Goal: Task Accomplishment & Management: Manage account settings

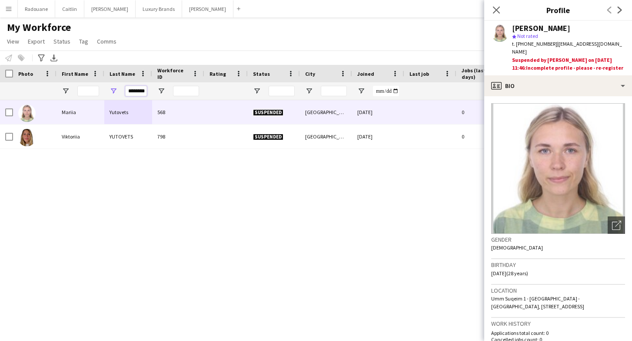
click at [143, 90] on input "********" at bounding box center [136, 91] width 22 height 10
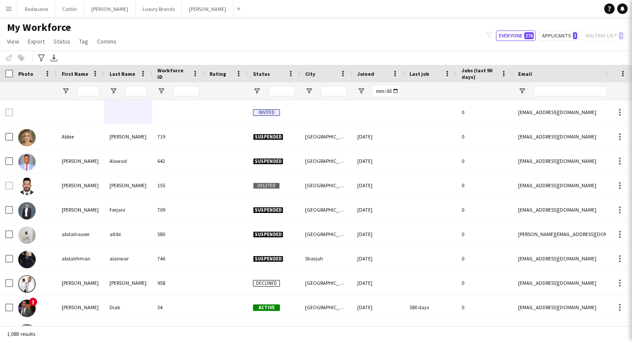
click at [105, 188] on div "[PERSON_NAME]" at bounding box center [128, 185] width 48 height 24
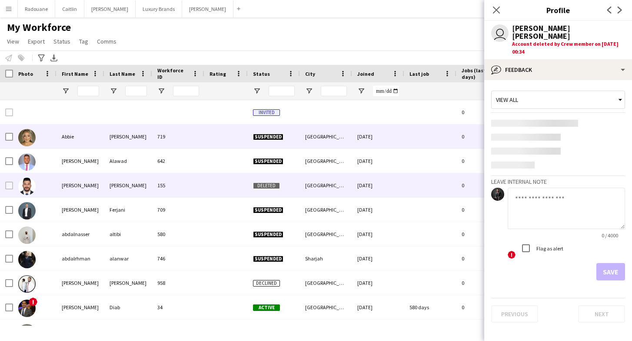
click at [114, 141] on div "[PERSON_NAME]" at bounding box center [128, 136] width 48 height 24
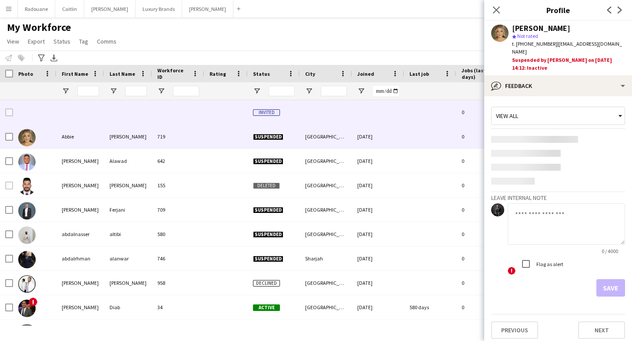
click at [172, 114] on div at bounding box center [178, 112] width 52 height 24
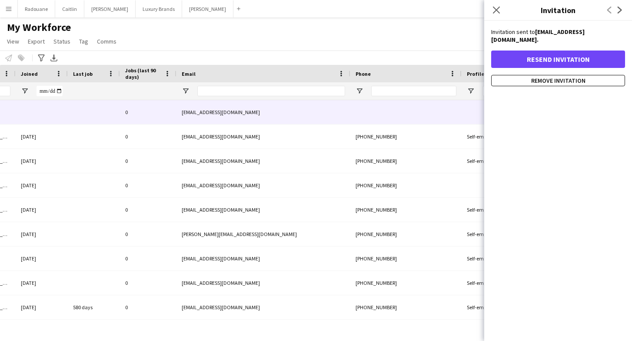
scroll to position [0, 337]
click at [496, 13] on icon "Close pop-in" at bounding box center [496, 10] width 8 height 8
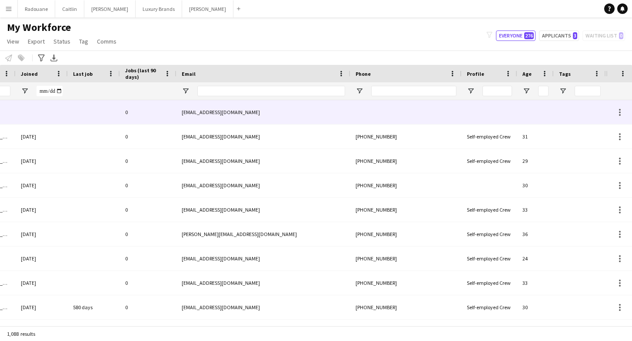
scroll to position [0, 0]
click at [620, 110] on div at bounding box center [620, 112] width 10 height 10
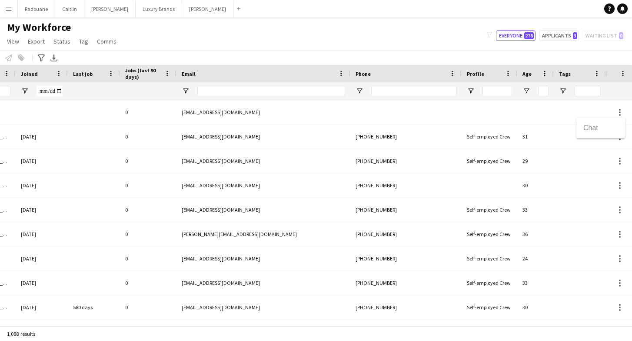
click at [563, 114] on div at bounding box center [316, 170] width 632 height 341
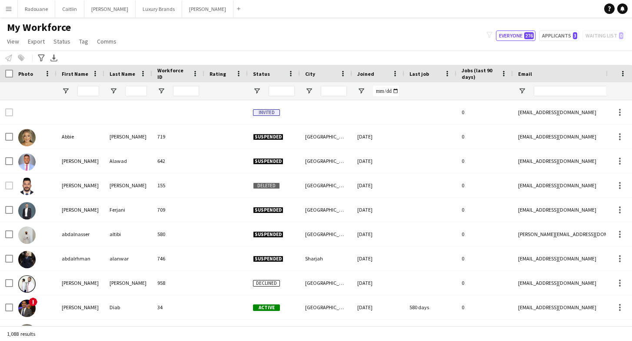
click at [21, 56] on div "Notify workforce Add to tag Select at least one crew to tag him or her. Advance…" at bounding box center [316, 57] width 632 height 14
click at [9, 12] on app-icon "Menu" at bounding box center [8, 8] width 7 height 7
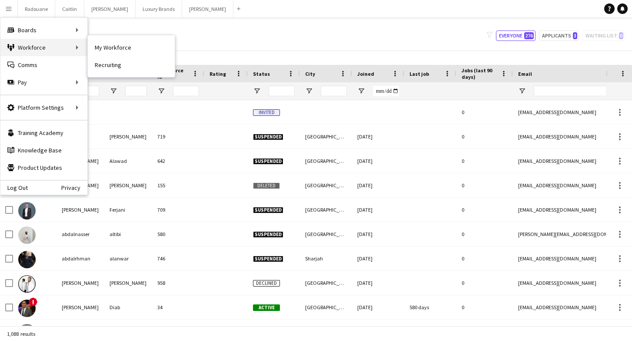
click at [53, 52] on div "Workforce Workforce" at bounding box center [43, 47] width 87 height 17
click at [104, 67] on link "Recruiting" at bounding box center [131, 64] width 87 height 17
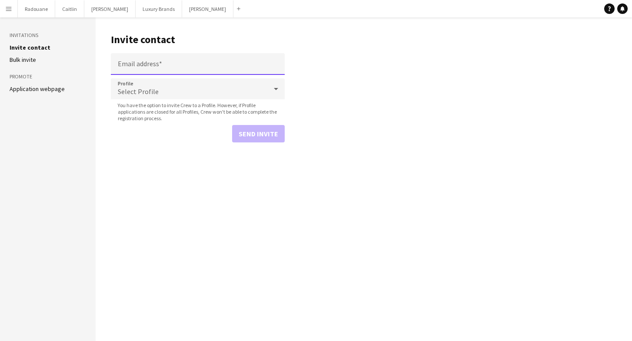
click at [163, 67] on input "Email address" at bounding box center [198, 64] width 174 height 22
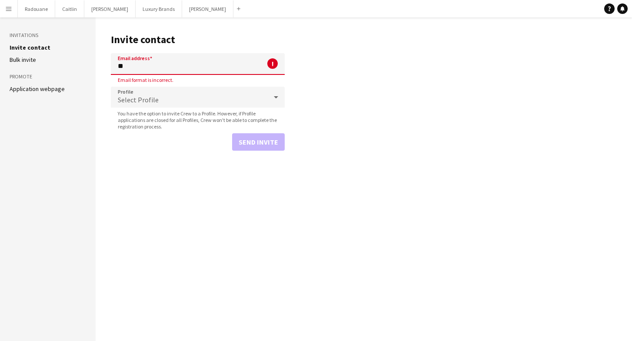
type input "*"
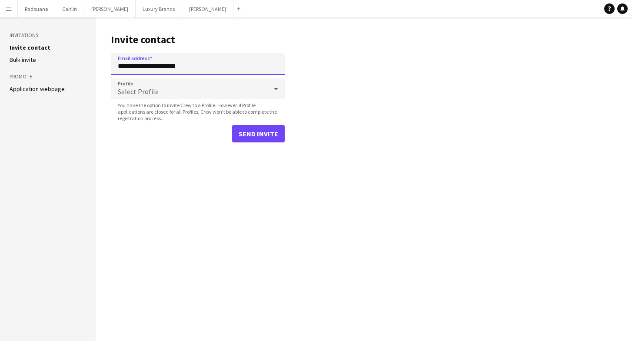
type input "**********"
click at [174, 86] on div "Select Profile" at bounding box center [189, 88] width 157 height 21
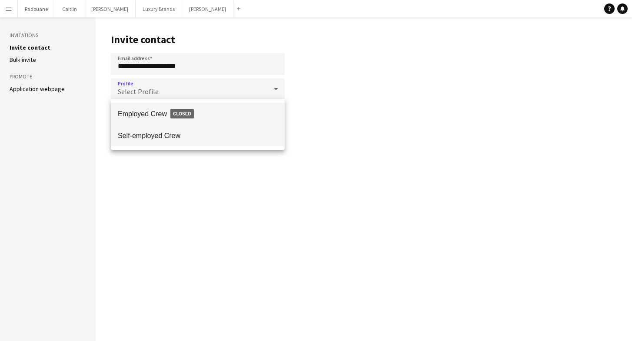
click at [167, 137] on span "Self-employed Crew" at bounding box center [198, 135] width 160 height 8
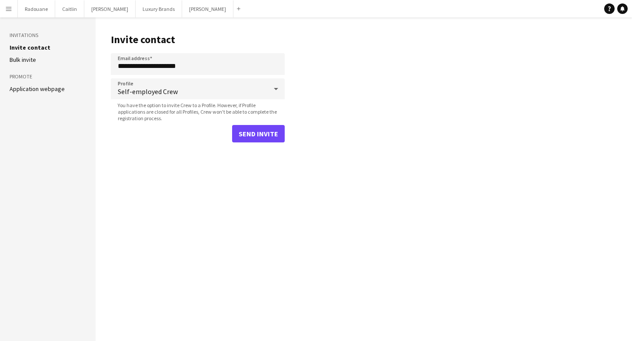
click at [243, 134] on button "Send invite" at bounding box center [258, 133] width 53 height 17
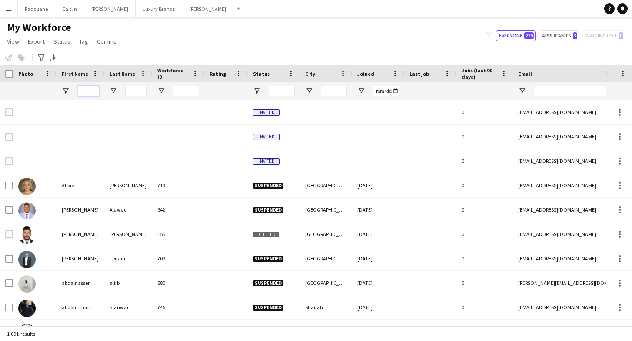
click at [90, 90] on input "First Name Filter Input" at bounding box center [88, 91] width 22 height 10
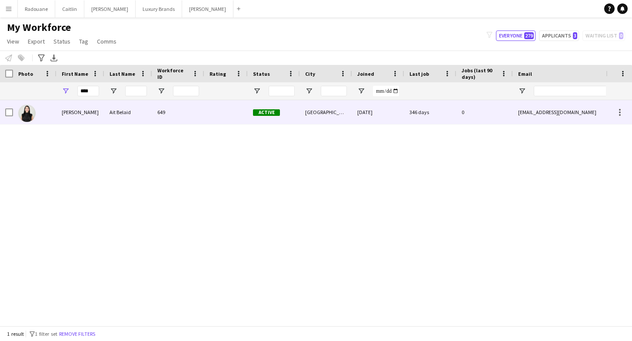
drag, startPoint x: 85, startPoint y: 105, endPoint x: 75, endPoint y: 117, distance: 14.8
click at [75, 117] on div "[PERSON_NAME]" at bounding box center [81, 112] width 48 height 24
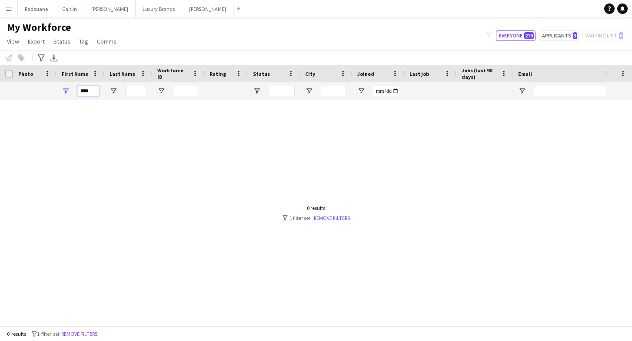
click at [96, 90] on input "****" at bounding box center [88, 91] width 22 height 10
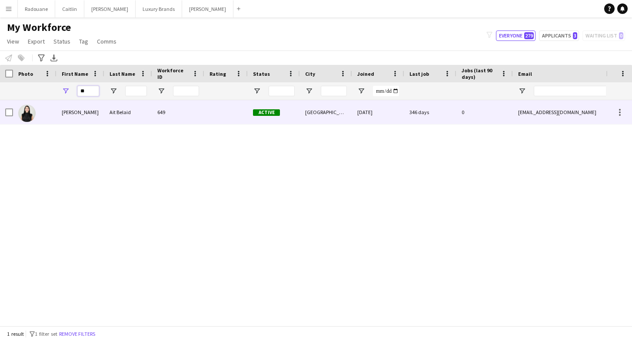
type input "**"
click at [56, 113] on div at bounding box center [34, 112] width 43 height 24
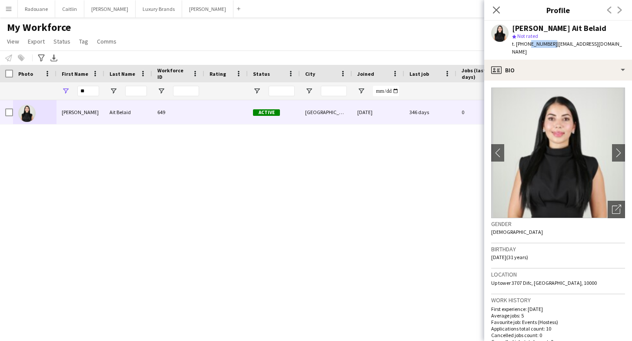
drag, startPoint x: 551, startPoint y: 43, endPoint x: 528, endPoint y: 44, distance: 23.1
click at [528, 44] on span "t. [PHONE_NUMBER]" at bounding box center [534, 43] width 45 height 7
copy span "543137246"
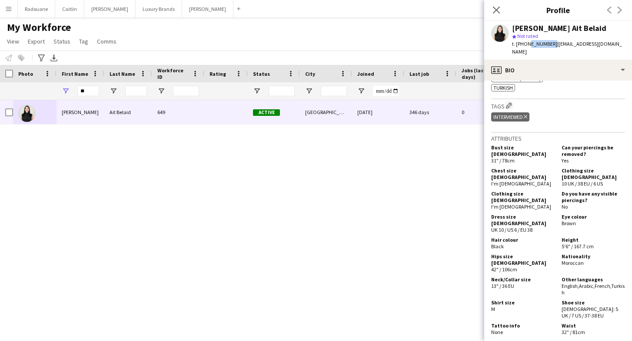
scroll to position [377, 0]
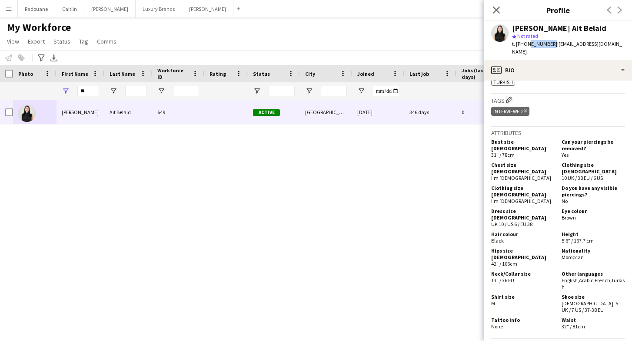
click at [11, 7] on app-icon "Menu" at bounding box center [8, 8] width 7 height 7
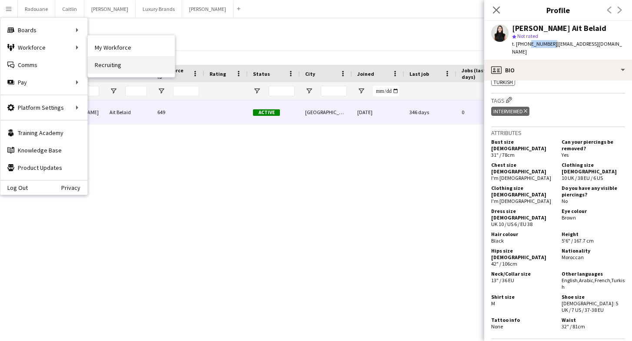
click at [113, 62] on link "Recruiting" at bounding box center [131, 64] width 87 height 17
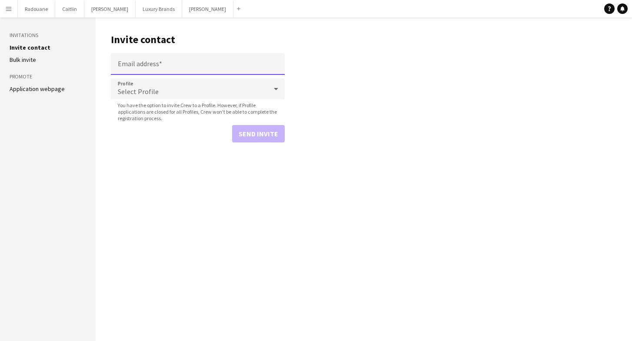
click at [196, 65] on input "Email address" at bounding box center [198, 64] width 174 height 22
type input "**********"
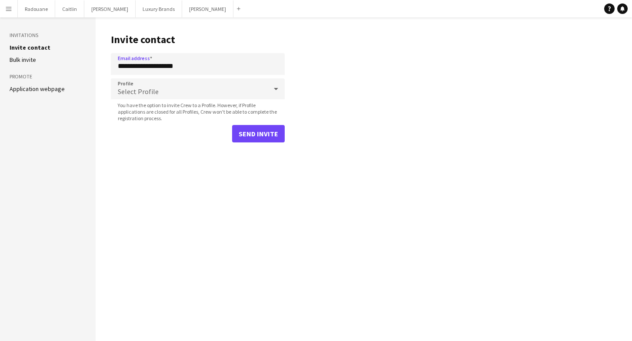
click at [172, 87] on div "Select Profile" at bounding box center [189, 88] width 157 height 21
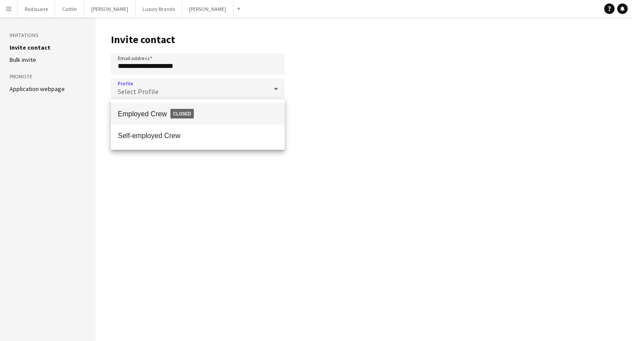
click at [171, 89] on div at bounding box center [316, 170] width 632 height 341
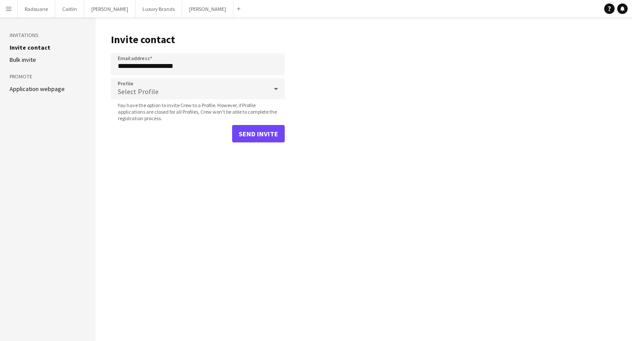
click at [242, 137] on button "Send invite" at bounding box center [258, 133] width 53 height 17
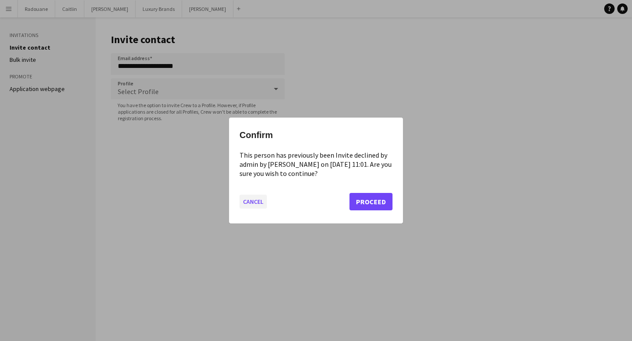
click at [254, 197] on button "Cancel" at bounding box center [253, 201] width 27 height 14
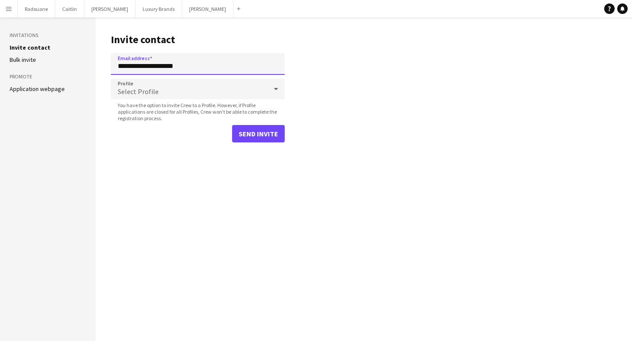
drag, startPoint x: 203, startPoint y: 67, endPoint x: 118, endPoint y: 63, distance: 84.5
click at [118, 63] on input "**********" at bounding box center [198, 64] width 174 height 22
click at [9, 6] on app-icon "Menu" at bounding box center [8, 8] width 7 height 7
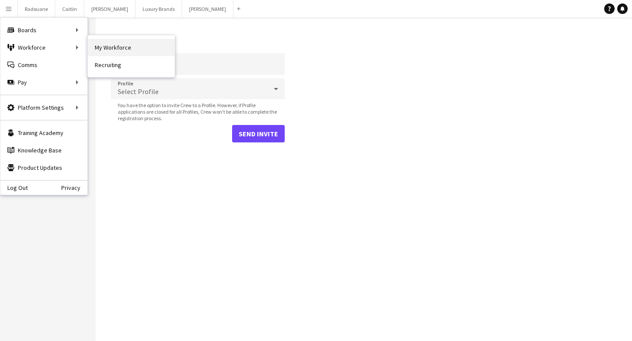
click at [95, 45] on link "My Workforce" at bounding box center [131, 47] width 87 height 17
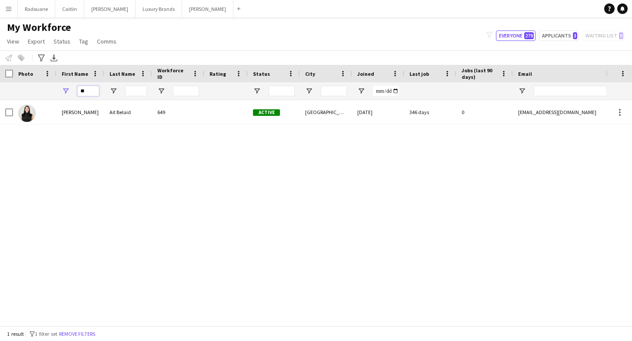
click at [93, 93] on input "**" at bounding box center [88, 91] width 22 height 10
type input "*"
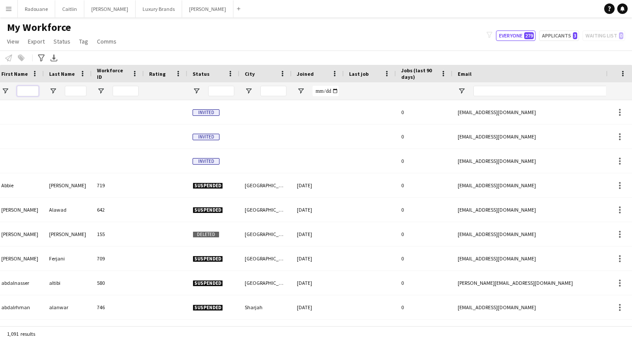
scroll to position [0, 83]
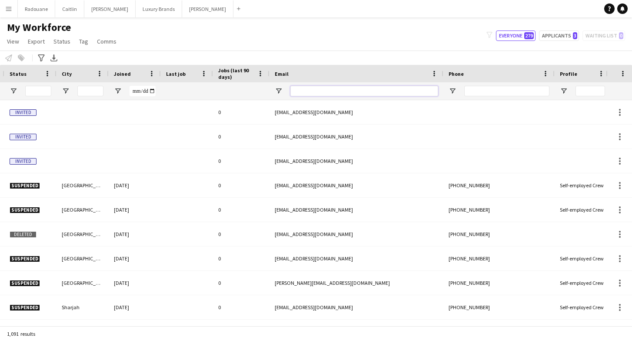
click at [303, 87] on input "Email Filter Input" at bounding box center [365, 91] width 148 height 10
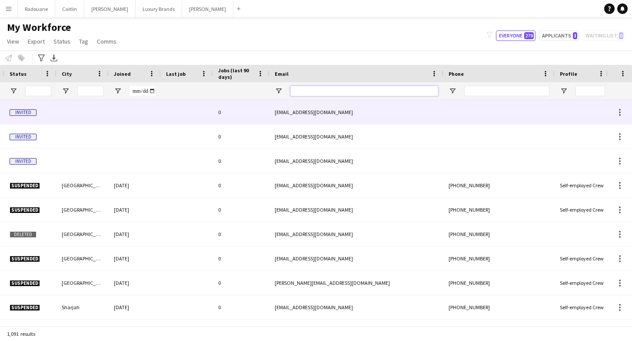
paste input "**********"
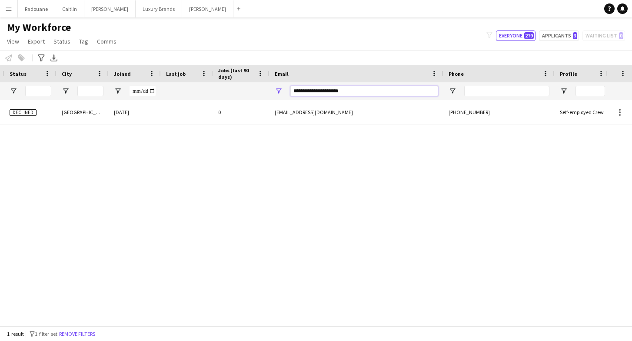
type input "**********"
click at [316, 110] on div "[EMAIL_ADDRESS][DOMAIN_NAME]" at bounding box center [357, 112] width 174 height 24
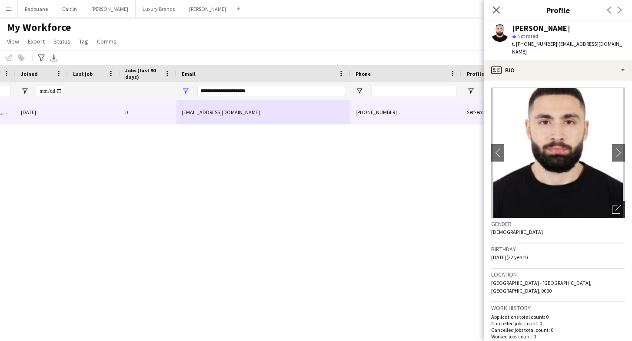
click at [620, 204] on icon "Open photos pop-in" at bounding box center [616, 208] width 9 height 9
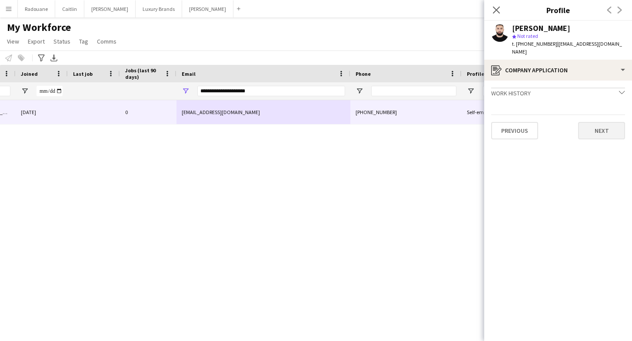
click at [598, 122] on button "Next" at bounding box center [601, 130] width 47 height 17
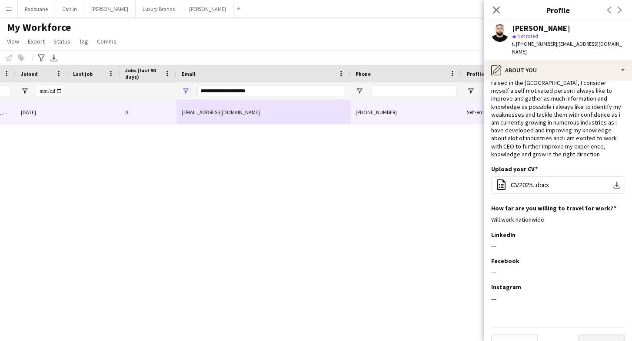
click at [593, 334] on button "Next" at bounding box center [601, 342] width 47 height 17
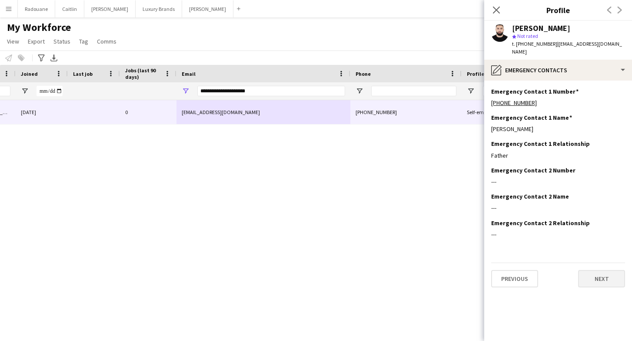
click at [609, 271] on button "Next" at bounding box center [601, 278] width 47 height 17
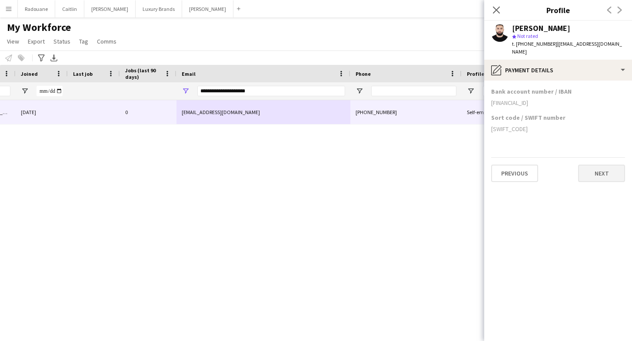
click at [597, 170] on button "Next" at bounding box center [601, 172] width 47 height 17
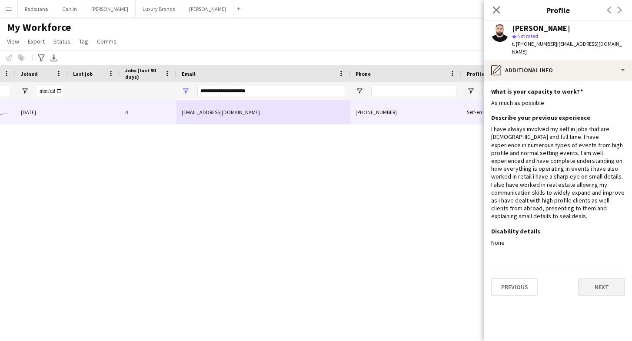
click at [602, 278] on button "Next" at bounding box center [601, 286] width 47 height 17
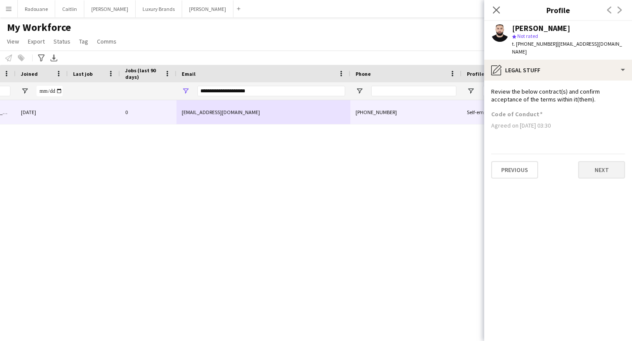
click at [597, 161] on button "Next" at bounding box center [601, 169] width 47 height 17
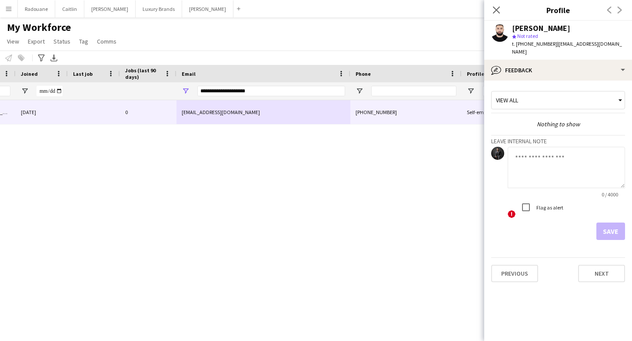
scroll to position [0, 0]
click at [608, 264] on button "Next" at bounding box center [601, 272] width 47 height 17
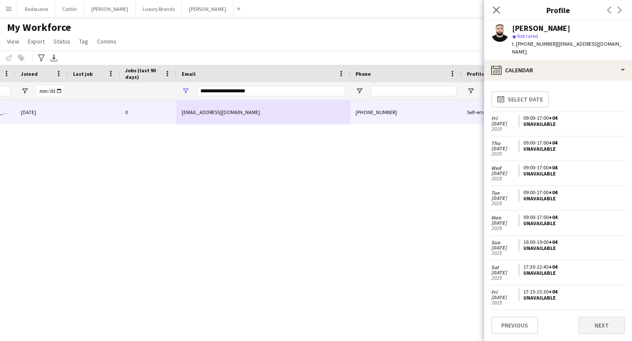
click at [602, 324] on button "Next" at bounding box center [601, 324] width 47 height 17
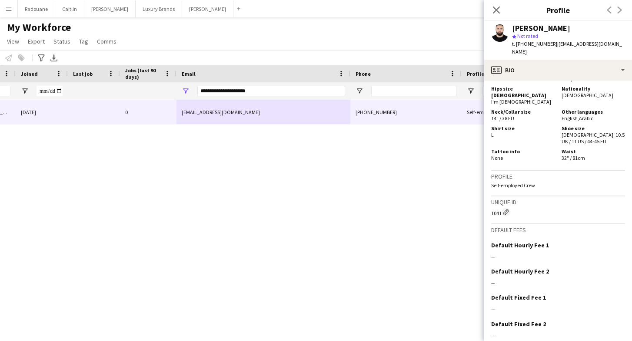
scroll to position [531, 0]
click at [331, 182] on div "Declined [GEOGRAPHIC_DATA] [DATE] 0 [EMAIL_ADDRESS][DOMAIN_NAME] [PHONE_NUMBER]…" at bounding box center [303, 212] width 606 height 225
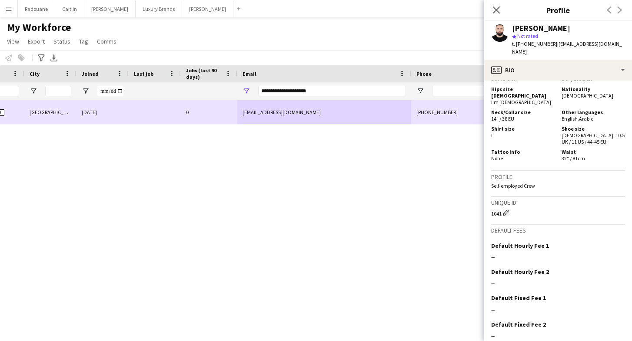
scroll to position [0, 212]
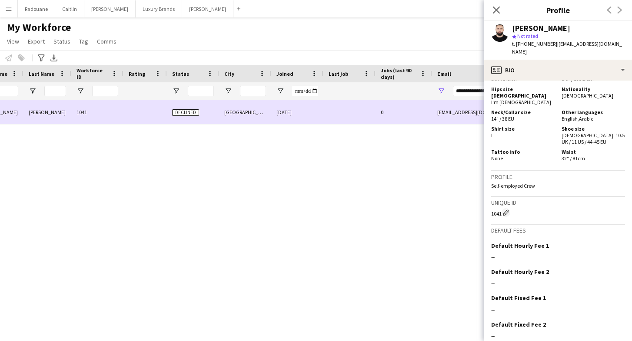
click at [187, 111] on span "Declined" at bounding box center [185, 112] width 27 height 7
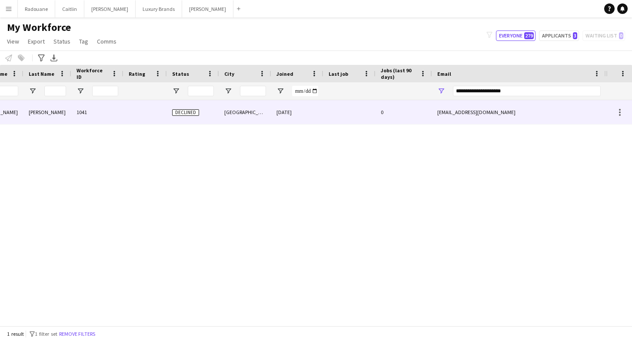
click at [187, 113] on span "Declined" at bounding box center [185, 112] width 27 height 7
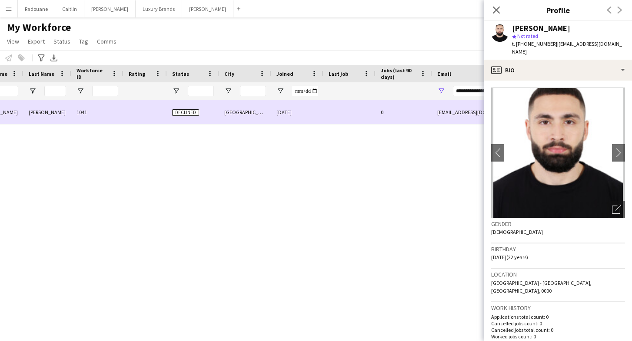
click at [187, 113] on span "Declined" at bounding box center [185, 112] width 27 height 7
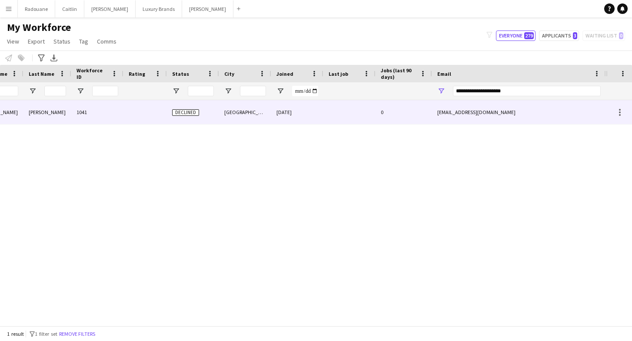
click at [187, 113] on span "Declined" at bounding box center [185, 112] width 27 height 7
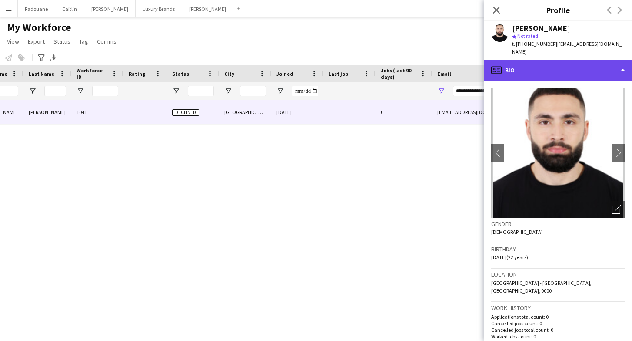
click at [580, 65] on div "profile Bio" at bounding box center [558, 70] width 148 height 21
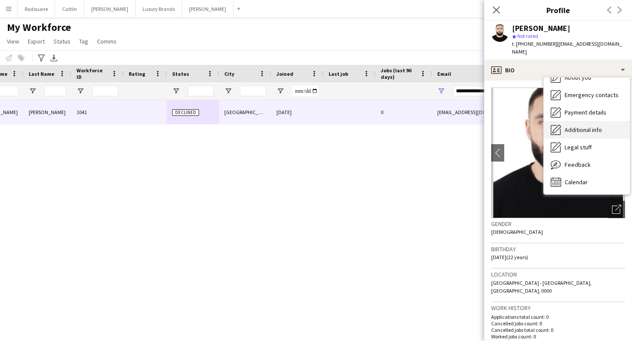
click at [578, 126] on span "Additional info" at bounding box center [583, 130] width 37 height 8
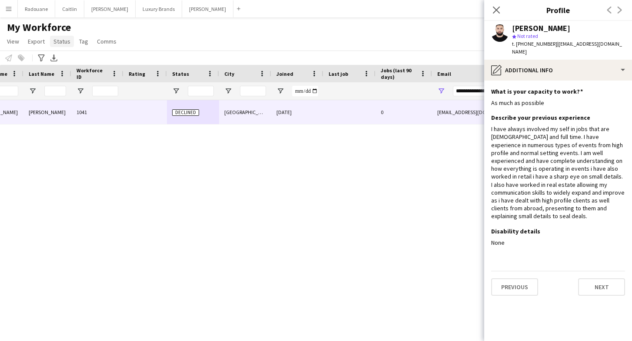
click at [63, 46] on link "Status" at bounding box center [62, 41] width 24 height 11
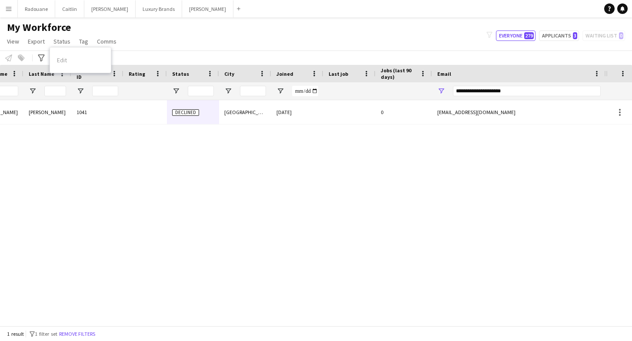
click at [70, 60] on div "Edit" at bounding box center [80, 60] width 61 height 18
click at [62, 58] on div "Edit" at bounding box center [80, 60] width 61 height 18
click at [58, 43] on span "Status" at bounding box center [61, 41] width 17 height 8
click at [59, 42] on span "Status" at bounding box center [61, 41] width 17 height 8
click at [62, 61] on div "Edit" at bounding box center [80, 60] width 61 height 18
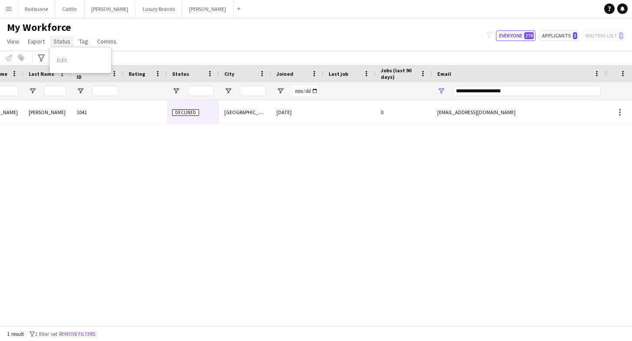
click at [62, 41] on span "Status" at bounding box center [61, 41] width 17 height 8
click at [82, 38] on span "Tag" at bounding box center [83, 41] width 9 height 8
click at [103, 43] on span "Comms" at bounding box center [107, 41] width 20 height 8
click at [17, 43] on span "View" at bounding box center [13, 41] width 12 height 8
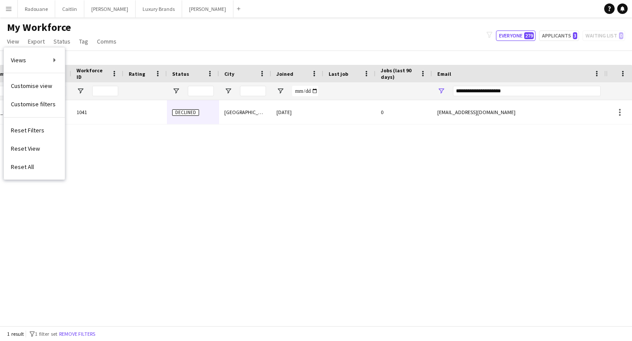
click at [164, 185] on div "Declined [GEOGRAPHIC_DATA] [DATE] 0 [EMAIL_ADDRESS][DOMAIN_NAME] [PHONE_NUMBER]…" at bounding box center [303, 212] width 606 height 225
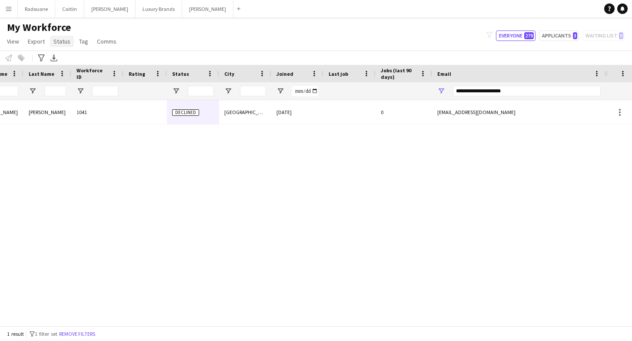
click at [67, 41] on span "Status" at bounding box center [61, 41] width 17 height 8
click at [66, 42] on span "Status" at bounding box center [61, 41] width 17 height 8
click at [7, 5] on app-icon "Menu" at bounding box center [8, 8] width 7 height 7
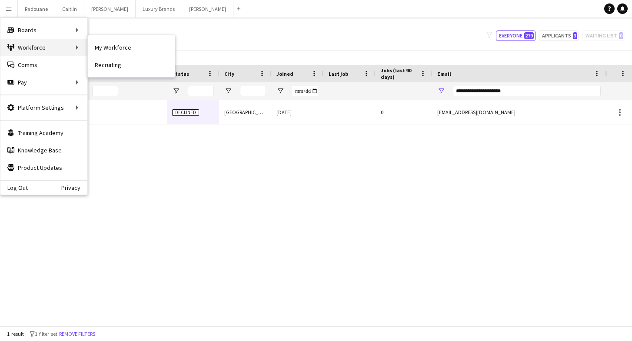
click at [61, 53] on div "Workforce Workforce" at bounding box center [43, 47] width 87 height 17
click at [80, 52] on div "Workforce Workforce" at bounding box center [43, 47] width 87 height 17
click at [99, 53] on link "My Workforce" at bounding box center [131, 47] width 87 height 17
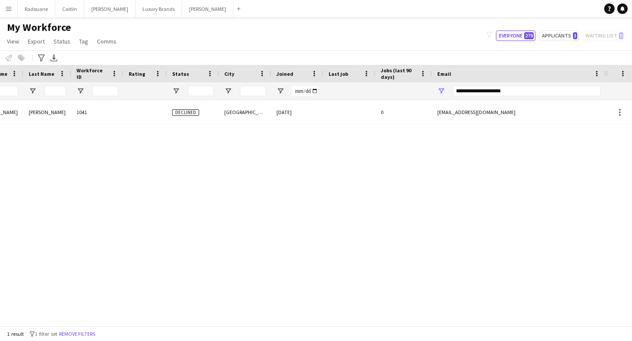
type input "**********"
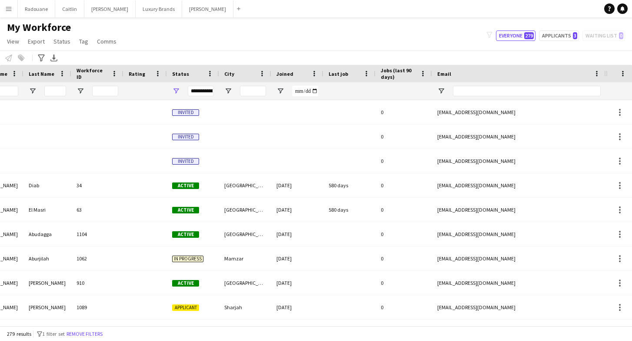
type input "**********"
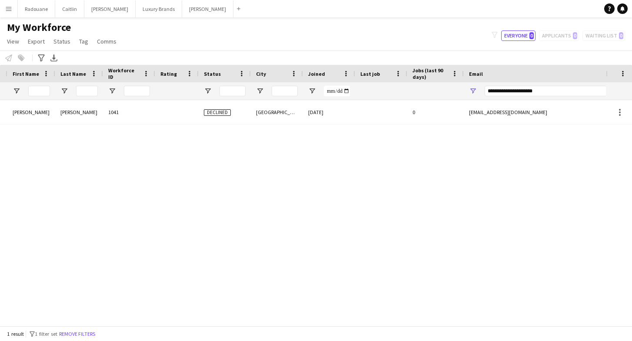
scroll to position [0, 31]
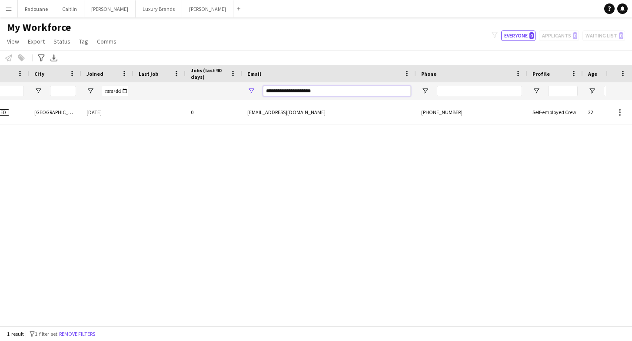
click at [333, 92] on input "**********" at bounding box center [337, 91] width 148 height 10
drag, startPoint x: 333, startPoint y: 92, endPoint x: 261, endPoint y: 90, distance: 71.3
click at [261, 90] on div "**********" at bounding box center [329, 90] width 174 height 17
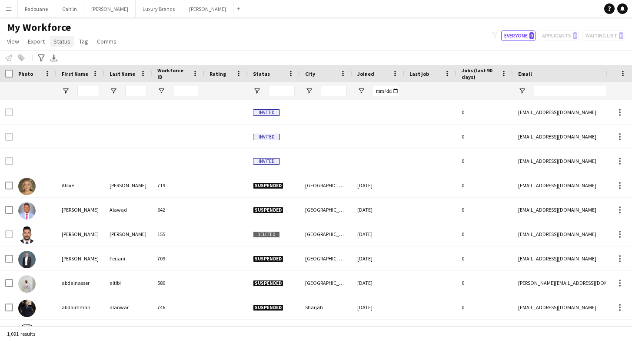
click at [56, 43] on span "Status" at bounding box center [61, 41] width 17 height 8
click at [77, 61] on div "Edit" at bounding box center [80, 60] width 61 height 18
click at [57, 60] on div "Edit" at bounding box center [80, 60] width 61 height 18
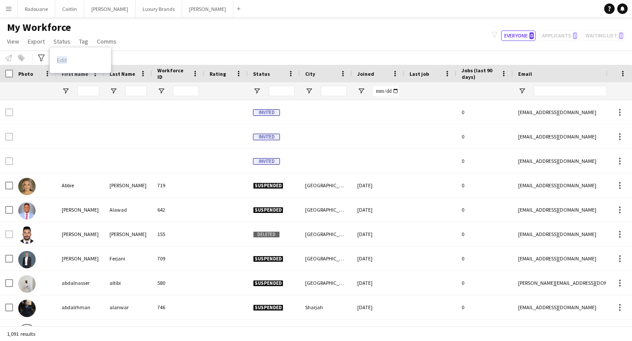
click at [57, 60] on div "Edit" at bounding box center [80, 60] width 61 height 18
click at [73, 60] on div "Edit" at bounding box center [80, 60] width 61 height 18
click at [63, 60] on div "Edit" at bounding box center [80, 60] width 61 height 18
click at [14, 40] on span "View" at bounding box center [13, 41] width 12 height 8
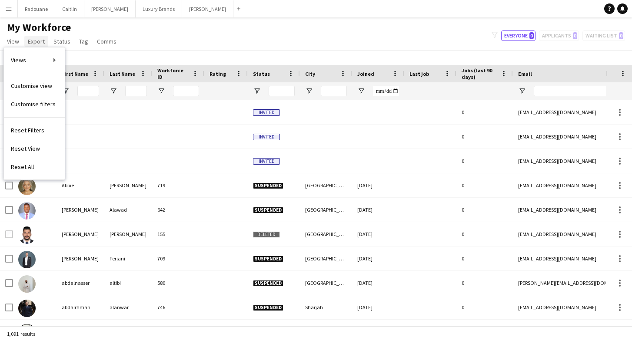
click at [36, 43] on span "Export" at bounding box center [36, 41] width 17 height 8
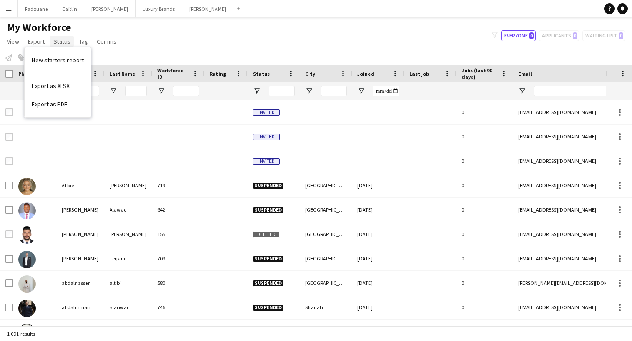
click at [60, 45] on span "Status" at bounding box center [61, 41] width 17 height 8
click at [82, 45] on span "Tag" at bounding box center [83, 41] width 9 height 8
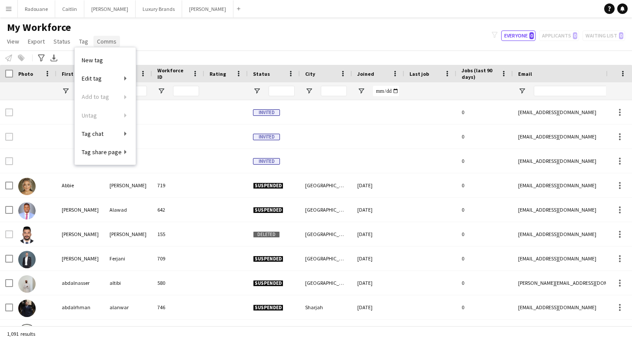
click at [104, 44] on span "Comms" at bounding box center [107, 41] width 20 height 8
click at [11, 10] on app-icon "Menu" at bounding box center [8, 8] width 7 height 7
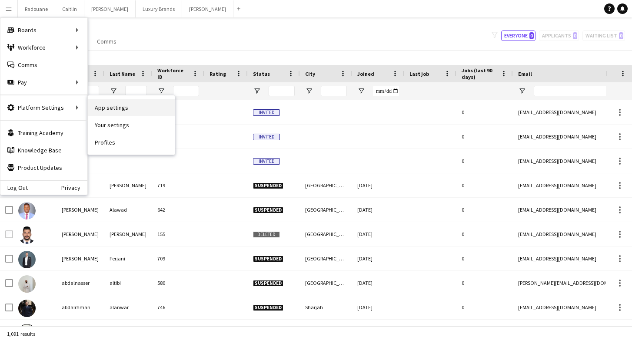
click at [135, 107] on link "App settings" at bounding box center [131, 107] width 87 height 17
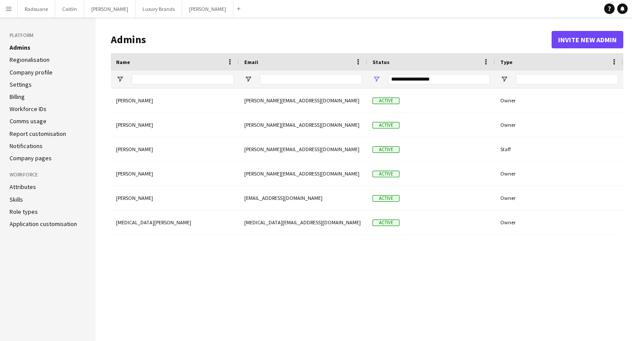
click at [19, 60] on link "Regionalisation" at bounding box center [30, 60] width 40 height 8
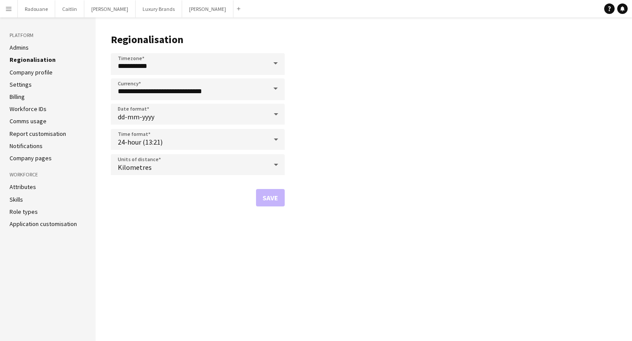
click at [27, 75] on link "Company profile" at bounding box center [31, 72] width 43 height 8
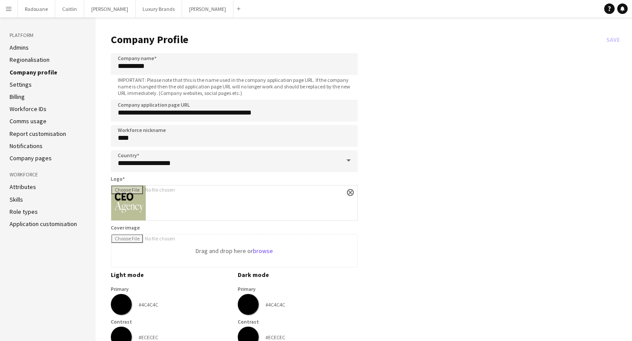
click at [23, 83] on link "Settings" at bounding box center [21, 84] width 22 height 8
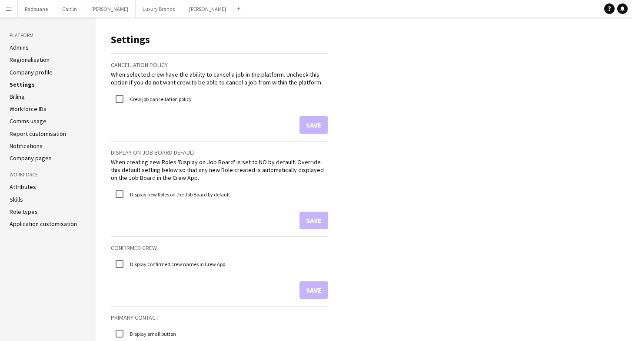
click at [23, 97] on link "Billing" at bounding box center [17, 97] width 15 height 8
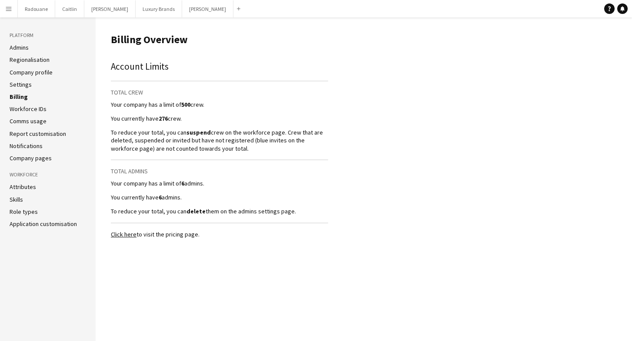
click at [30, 111] on link "Workforce IDs" at bounding box center [28, 109] width 37 height 8
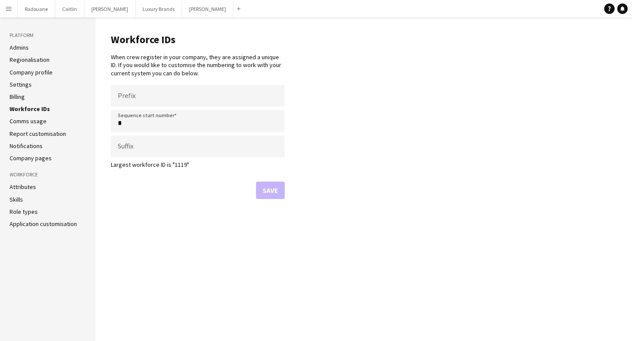
click at [40, 124] on link "Comms usage" at bounding box center [28, 121] width 37 height 8
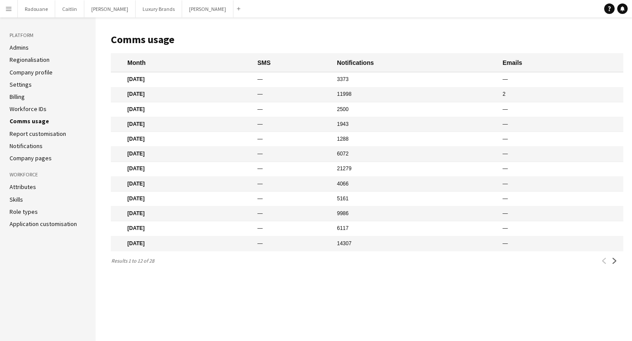
click at [45, 134] on link "Report customisation" at bounding box center [38, 134] width 57 height 8
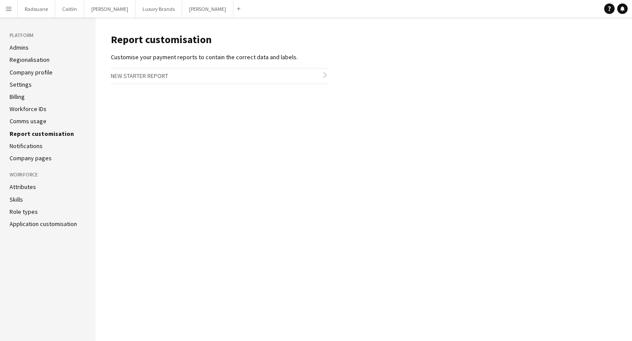
click at [37, 149] on ul "Admins Regionalisation Company profile Settings Billing Workforce IDs Comms usa…" at bounding box center [48, 102] width 77 height 118
click at [37, 146] on link "Notifications" at bounding box center [26, 146] width 33 height 8
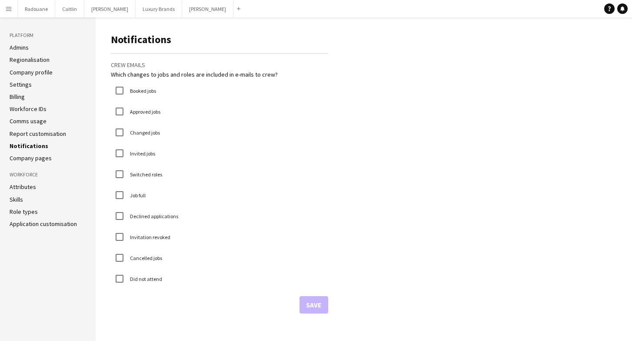
click at [37, 160] on link "Company pages" at bounding box center [31, 158] width 42 height 8
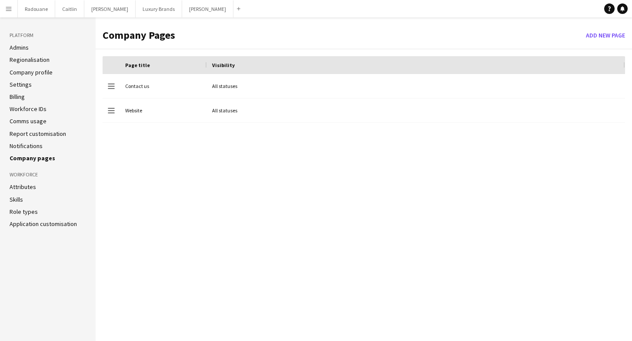
click at [27, 177] on h3 "Workforce" at bounding box center [48, 174] width 77 height 8
click at [27, 184] on link "Attributes" at bounding box center [23, 187] width 27 height 8
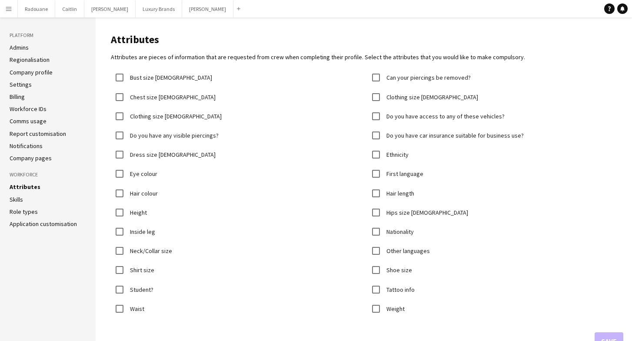
click at [17, 197] on link "Skills" at bounding box center [16, 199] width 13 height 8
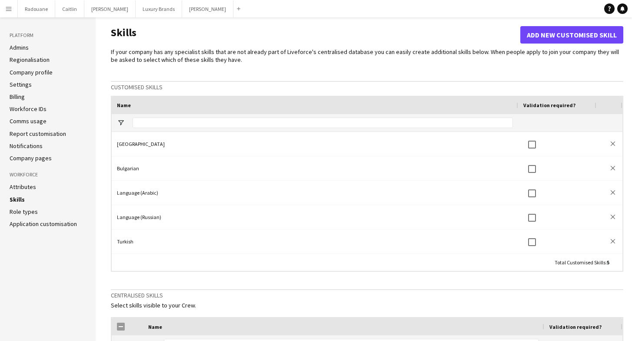
click at [17, 213] on link "Role types" at bounding box center [24, 211] width 28 height 8
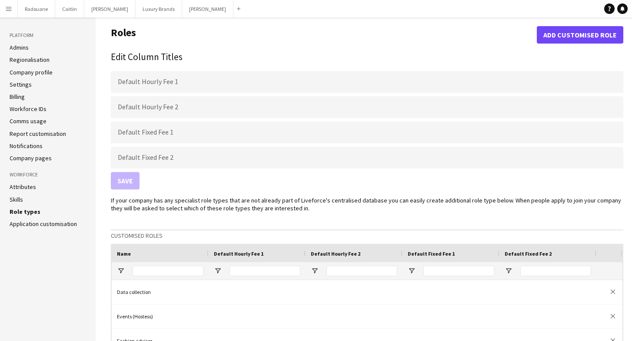
click at [25, 223] on link "Application customisation" at bounding box center [43, 224] width 67 height 8
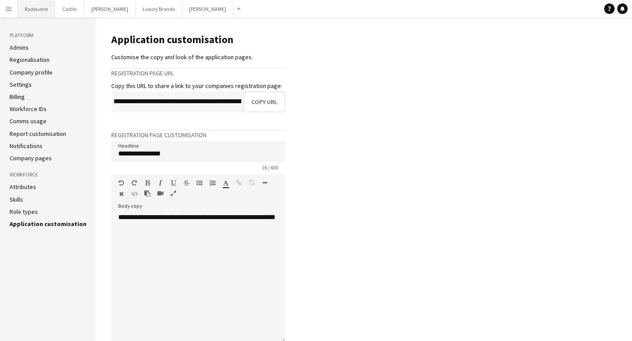
click at [37, 10] on button "Radouane Close" at bounding box center [36, 8] width 37 height 17
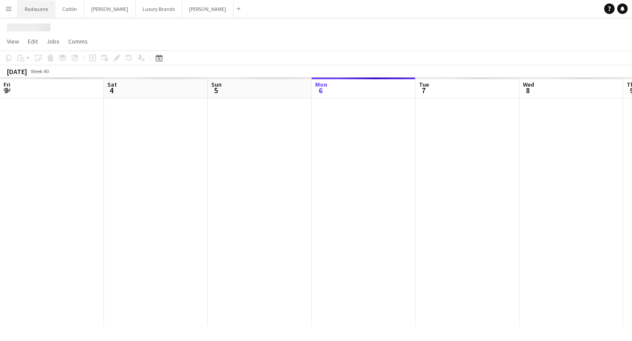
scroll to position [0, 208]
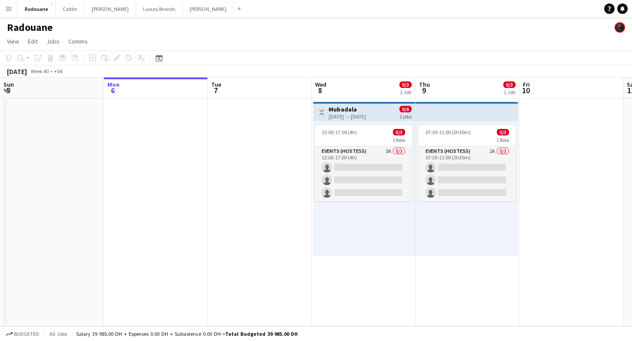
click at [8, 9] on app-icon "Menu" at bounding box center [8, 8] width 7 height 7
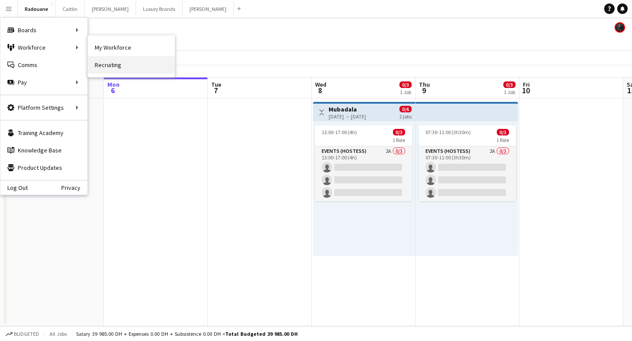
click at [104, 67] on link "Recruiting" at bounding box center [131, 64] width 87 height 17
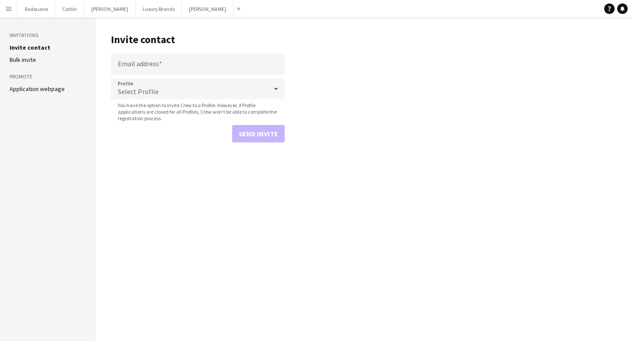
click at [38, 87] on link "Application webpage" at bounding box center [37, 89] width 55 height 8
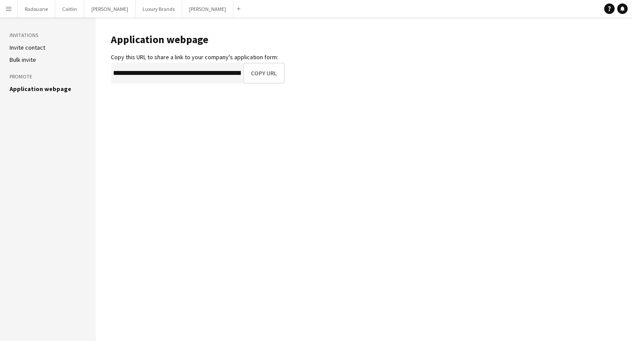
click at [23, 74] on h3 "Promote" at bounding box center [48, 77] width 77 height 8
click at [27, 60] on link "Bulk invite" at bounding box center [23, 60] width 27 height 8
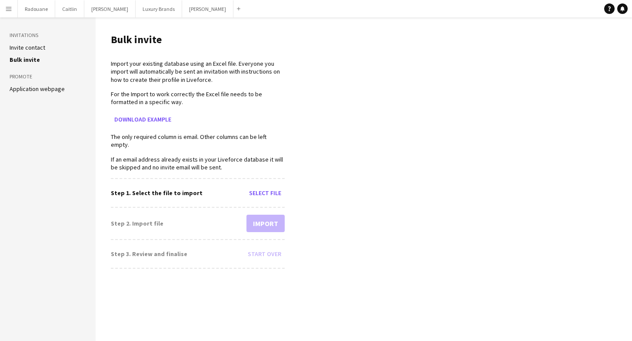
click at [30, 45] on link "Invite contact" at bounding box center [28, 47] width 36 height 8
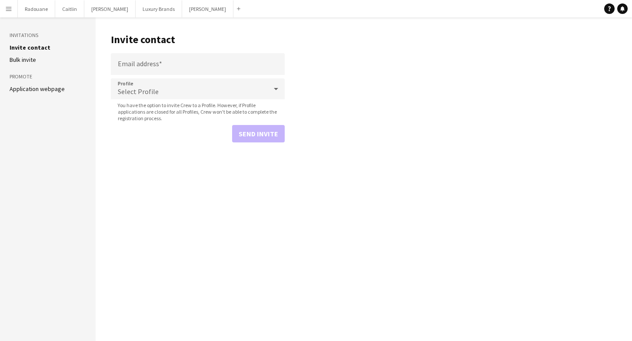
click at [29, 37] on h3 "Invitations" at bounding box center [48, 35] width 77 height 8
click at [135, 63] on input "Email address" at bounding box center [198, 64] width 174 height 22
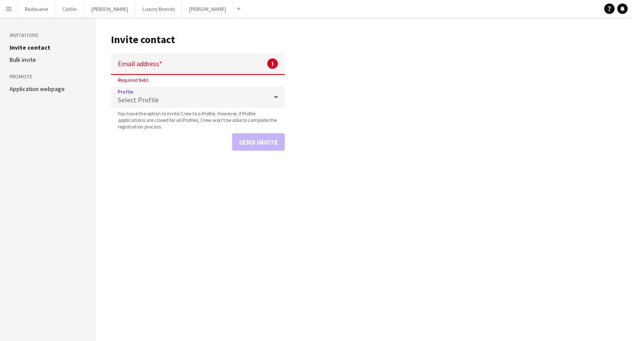
click at [146, 91] on div "Select Profile" at bounding box center [189, 97] width 157 height 21
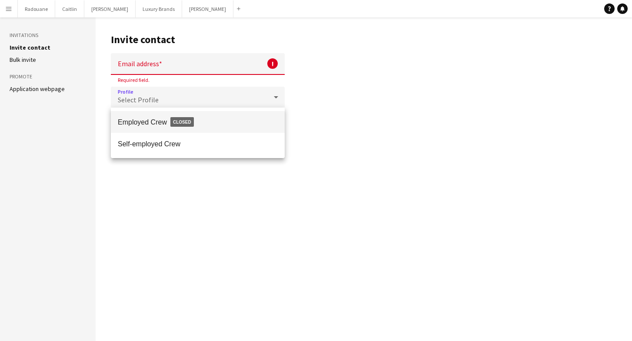
click at [144, 63] on div at bounding box center [316, 170] width 632 height 341
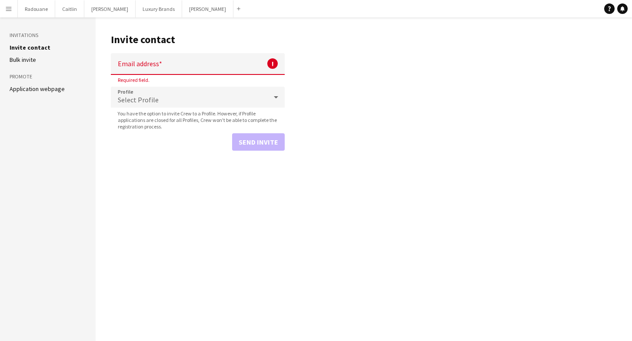
click at [6, 9] on app-icon "Menu" at bounding box center [8, 8] width 7 height 7
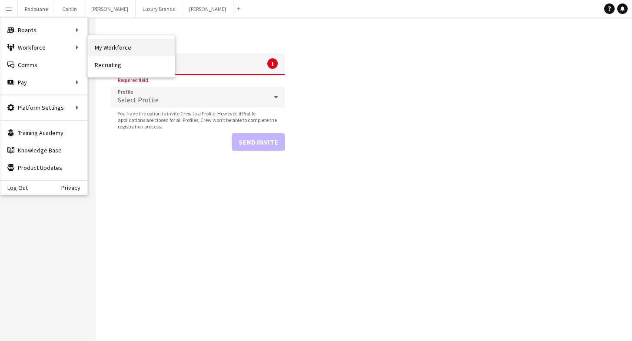
click at [107, 50] on link "My Workforce" at bounding box center [131, 47] width 87 height 17
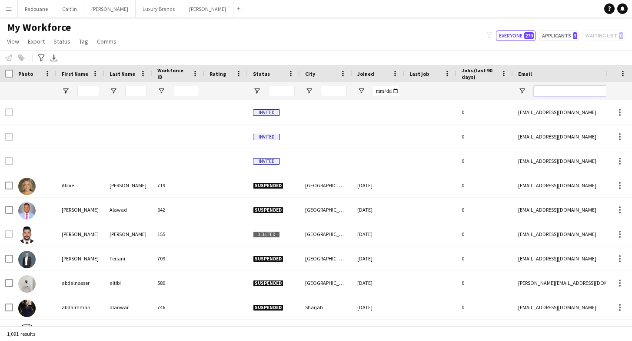
click at [569, 91] on input "Email Filter Input" at bounding box center [608, 91] width 148 height 10
paste input "**********"
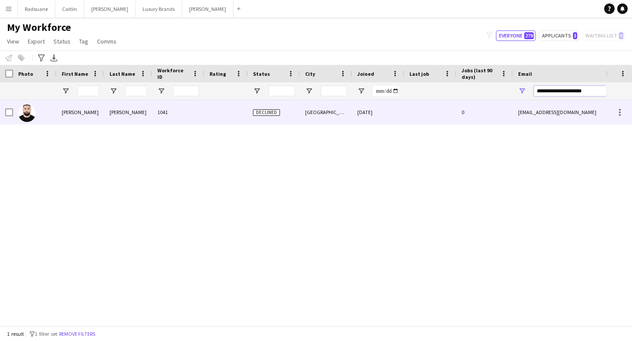
type input "**********"
click at [369, 118] on div "[DATE]" at bounding box center [378, 112] width 52 height 24
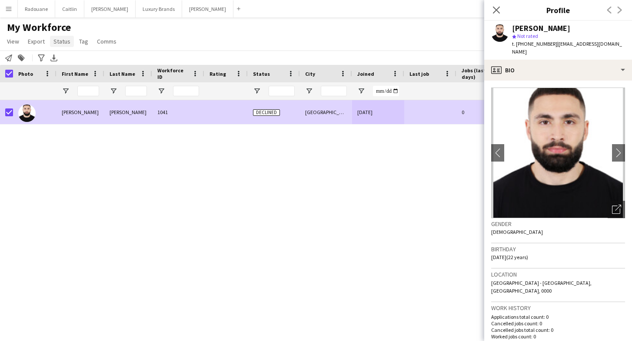
click at [57, 41] on span "Status" at bounding box center [61, 41] width 17 height 8
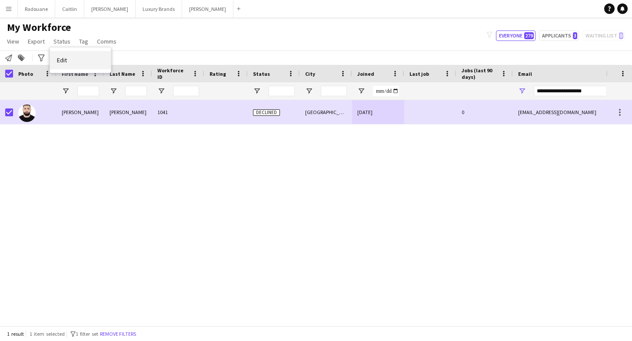
click at [62, 57] on span "Edit" at bounding box center [62, 60] width 10 height 8
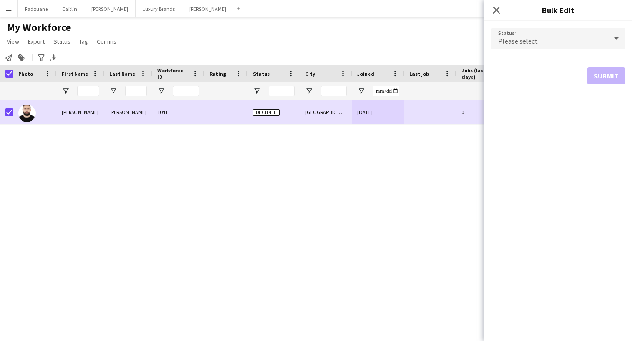
click at [583, 42] on div "Please select" at bounding box center [549, 38] width 117 height 21
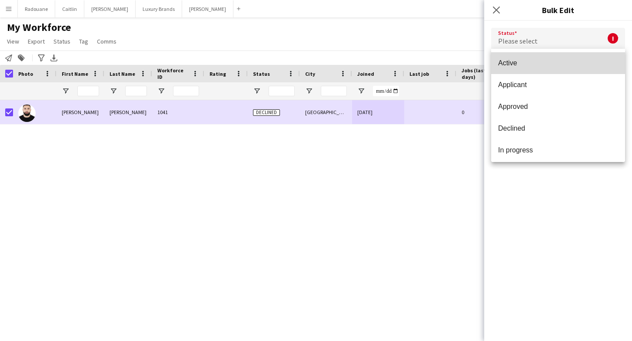
click at [538, 61] on span "Active" at bounding box center [558, 63] width 120 height 8
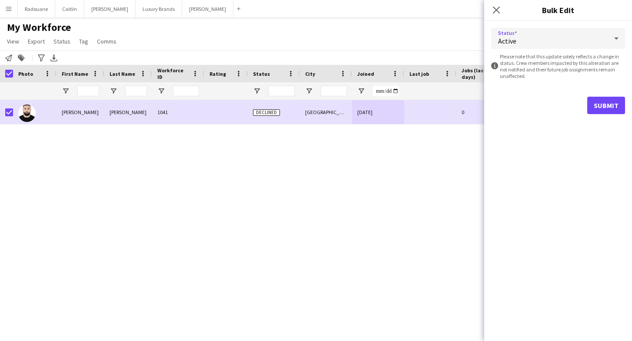
click at [599, 106] on button "Submit" at bounding box center [607, 105] width 38 height 17
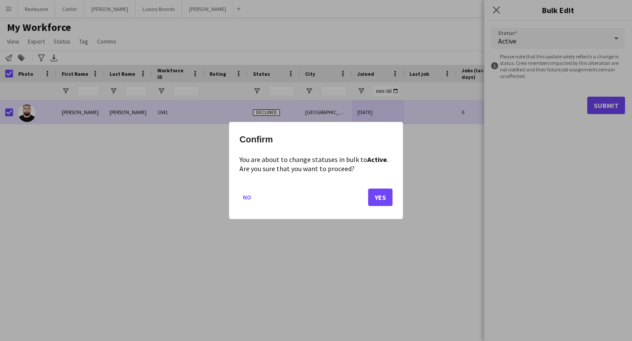
click at [379, 197] on button "Yes" at bounding box center [380, 196] width 24 height 17
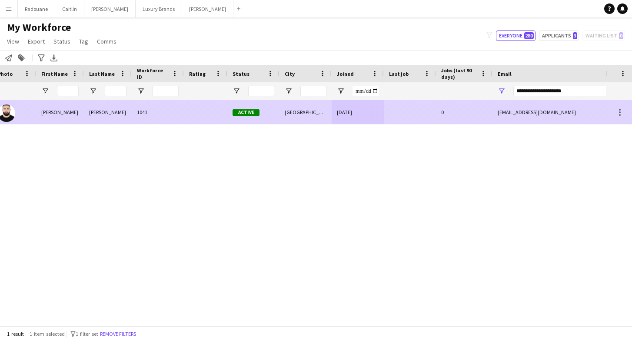
scroll to position [0, 47]
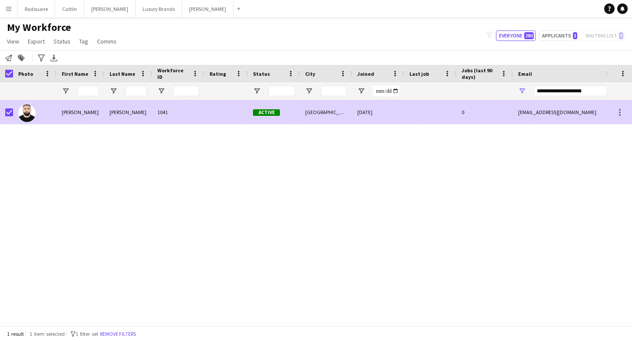
click at [37, 113] on div at bounding box center [34, 112] width 43 height 24
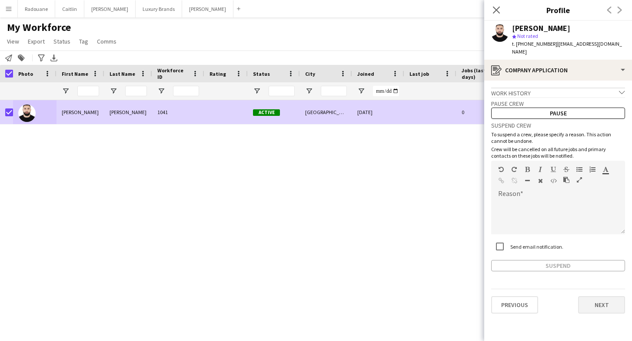
click at [602, 301] on button "Next" at bounding box center [601, 304] width 47 height 17
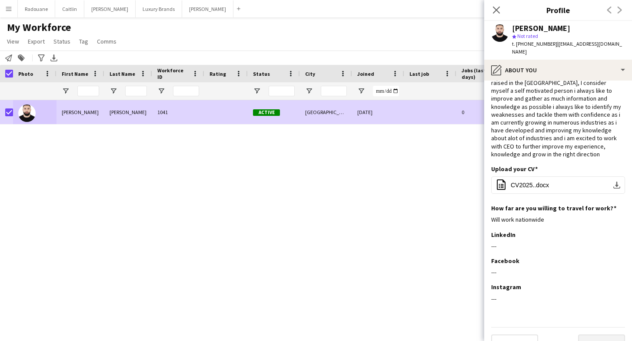
click at [604, 334] on button "Next" at bounding box center [601, 342] width 47 height 17
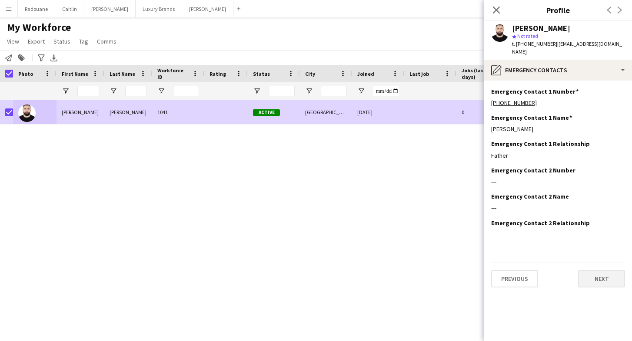
click at [609, 271] on button "Next" at bounding box center [601, 278] width 47 height 17
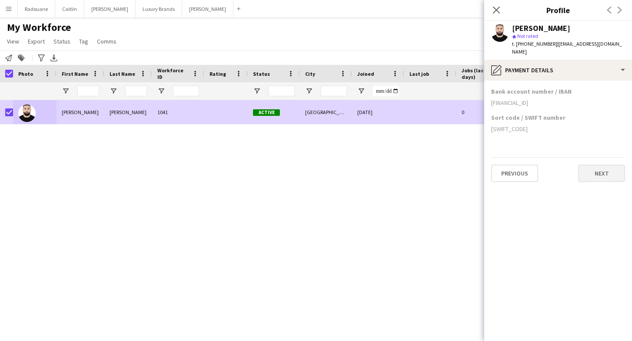
click at [601, 164] on button "Next" at bounding box center [601, 172] width 47 height 17
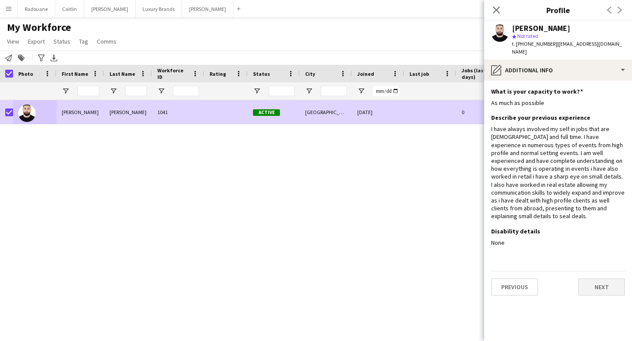
click at [600, 278] on button "Next" at bounding box center [601, 286] width 47 height 17
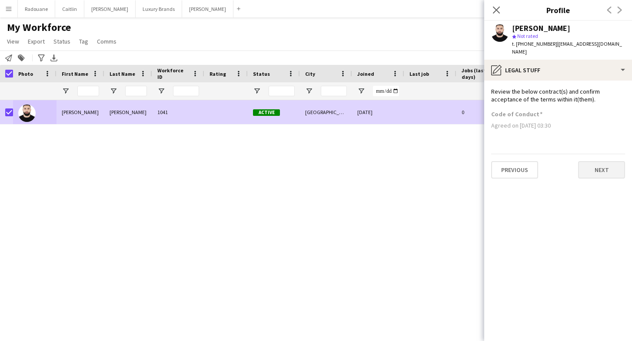
click at [597, 164] on button "Next" at bounding box center [601, 169] width 47 height 17
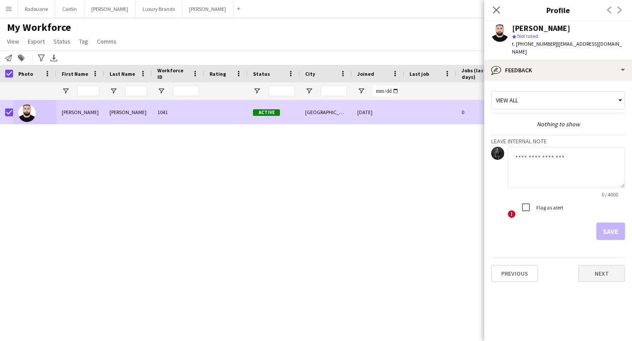
click at [591, 271] on button "Next" at bounding box center [601, 272] width 47 height 17
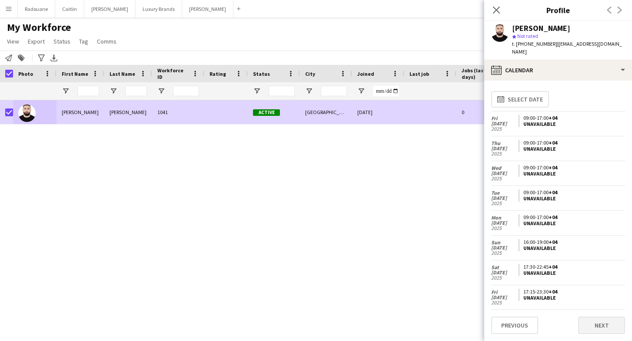
click at [593, 324] on button "Next" at bounding box center [601, 324] width 47 height 17
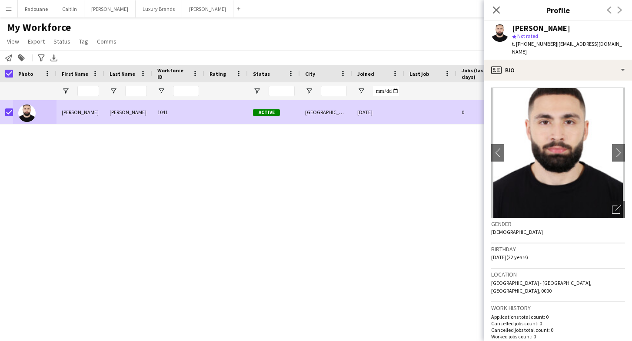
click at [399, 146] on div "[PERSON_NAME] 1041 Active [GEOGRAPHIC_DATA] [DATE] 0 [EMAIL_ADDRESS][DOMAIN_NAM…" at bounding box center [303, 212] width 606 height 225
click at [496, 12] on icon "Close pop-in" at bounding box center [496, 10] width 8 height 8
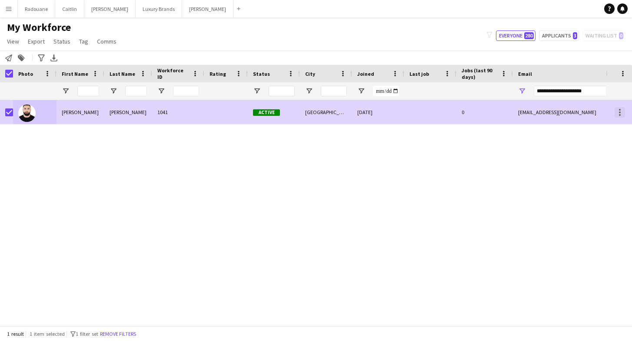
click at [620, 114] on div at bounding box center [620, 115] width 2 height 2
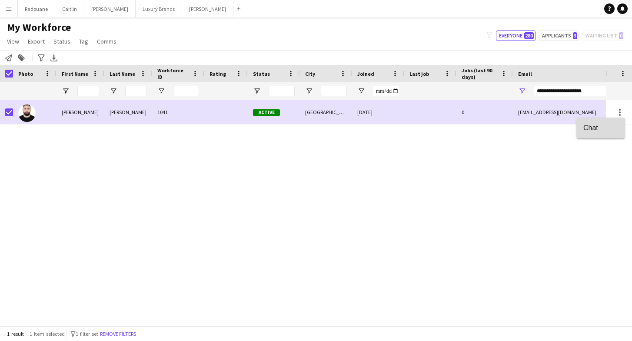
click at [588, 127] on span "Chat" at bounding box center [601, 128] width 35 height 8
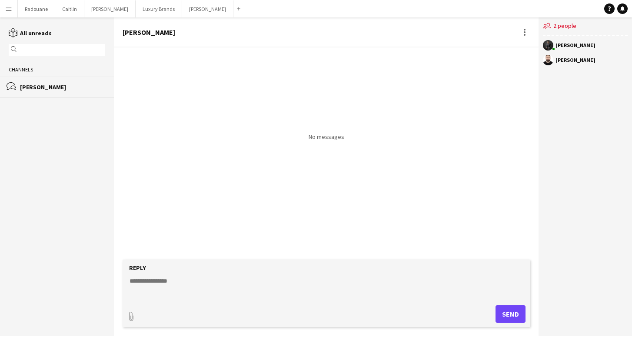
click at [170, 279] on textarea at bounding box center [328, 287] width 399 height 23
click at [187, 288] on textarea "**********" at bounding box center [328, 287] width 399 height 23
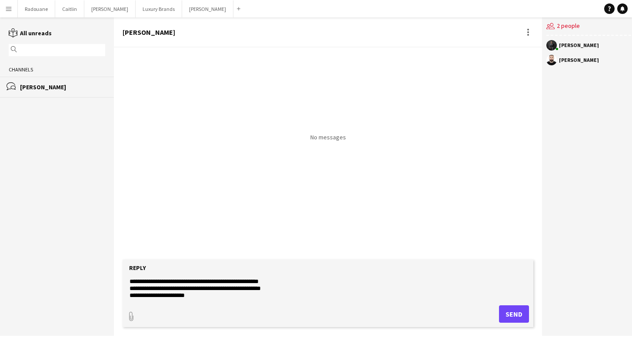
type textarea "**********"
drag, startPoint x: 275, startPoint y: 301, endPoint x: 508, endPoint y: 314, distance: 234.0
click at [508, 314] on button "Send" at bounding box center [514, 313] width 30 height 17
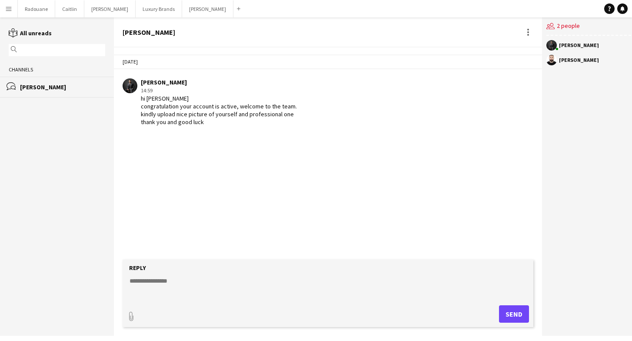
click at [11, 11] on app-icon "Menu" at bounding box center [8, 8] width 7 height 7
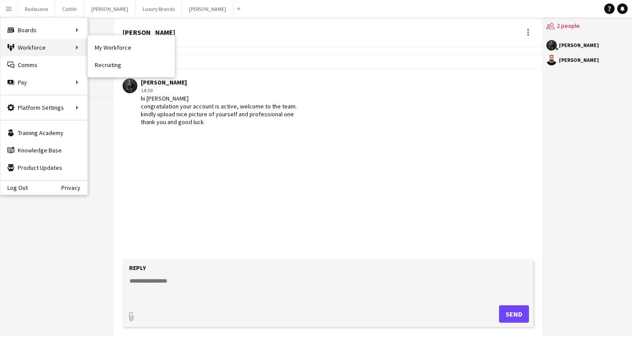
click at [43, 39] on div "Workforce Workforce" at bounding box center [43, 47] width 87 height 17
click at [42, 46] on div "Workforce Workforce" at bounding box center [43, 47] width 87 height 17
click at [104, 64] on link "Recruiting" at bounding box center [131, 64] width 87 height 17
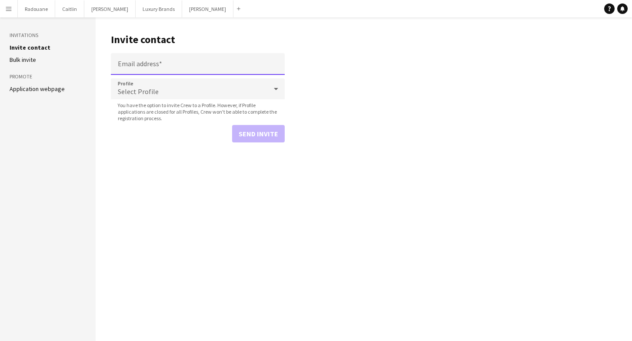
click at [151, 65] on input "Email address" at bounding box center [198, 64] width 174 height 22
type input "**********"
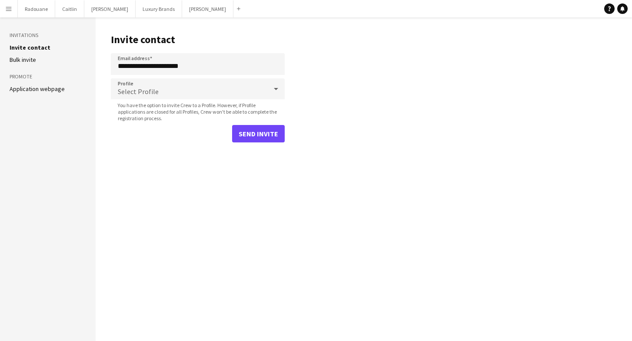
click at [250, 128] on button "Send invite" at bounding box center [258, 133] width 53 height 17
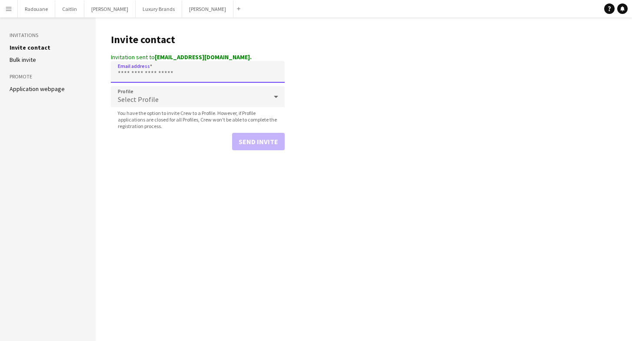
click at [173, 73] on input "Email address" at bounding box center [198, 72] width 174 height 22
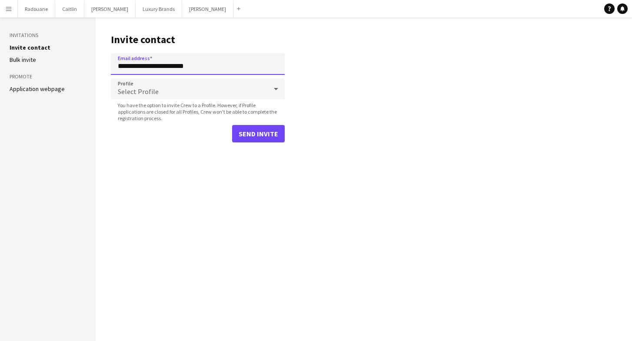
type input "**********"
click at [247, 135] on button "Send invite" at bounding box center [258, 133] width 53 height 17
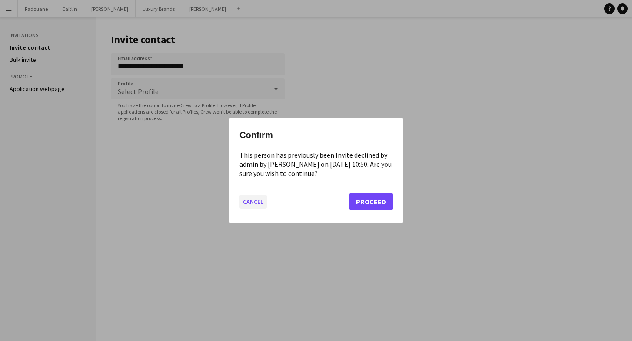
click at [260, 206] on button "Cancel" at bounding box center [253, 201] width 27 height 14
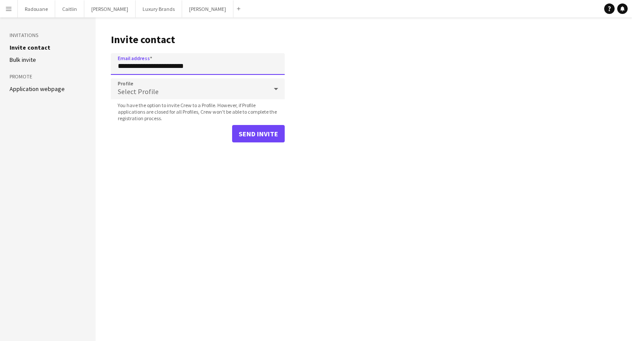
drag, startPoint x: 202, startPoint y: 68, endPoint x: 100, endPoint y: 67, distance: 101.3
click at [100, 67] on main "**********" at bounding box center [364, 178] width 537 height 323
click at [6, 10] on app-icon "Menu" at bounding box center [8, 8] width 7 height 7
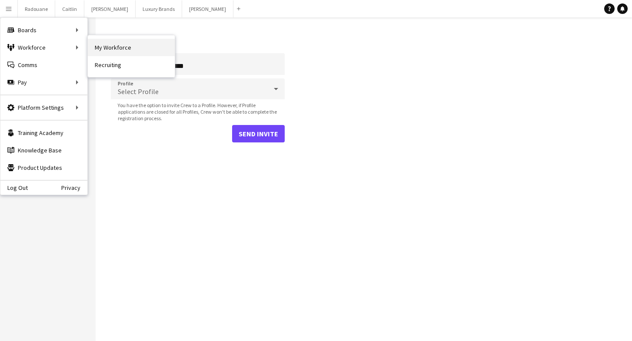
click at [105, 47] on link "My Workforce" at bounding box center [131, 47] width 87 height 17
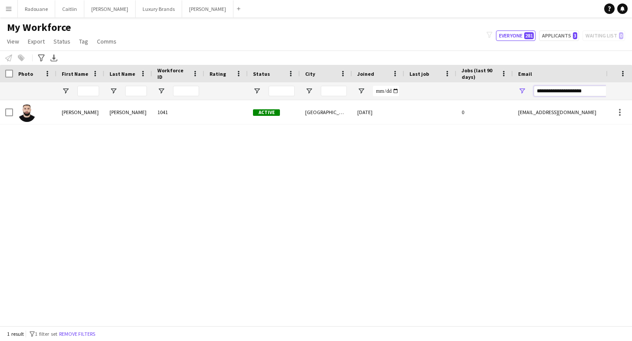
click at [603, 89] on input "**********" at bounding box center [608, 91] width 148 height 10
paste input "****"
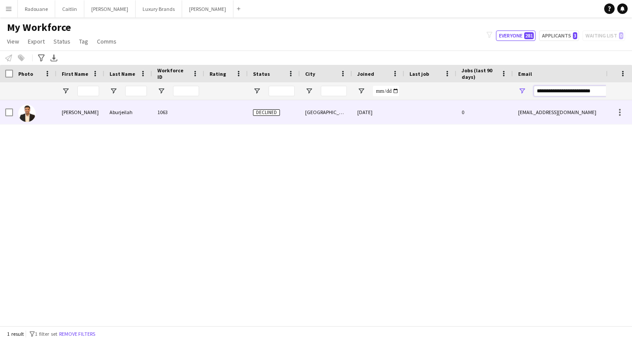
type input "**********"
click at [93, 114] on div "[PERSON_NAME]" at bounding box center [81, 112] width 48 height 24
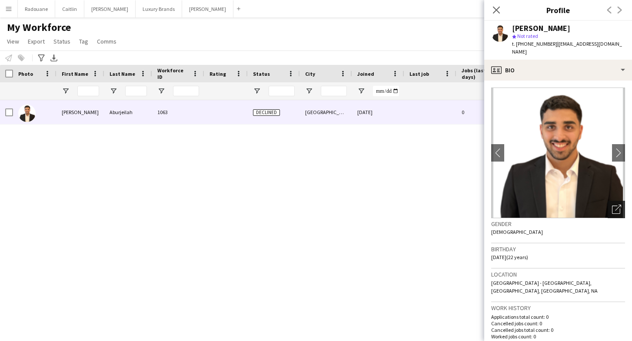
click at [618, 204] on icon "Open photos pop-in" at bounding box center [616, 208] width 9 height 9
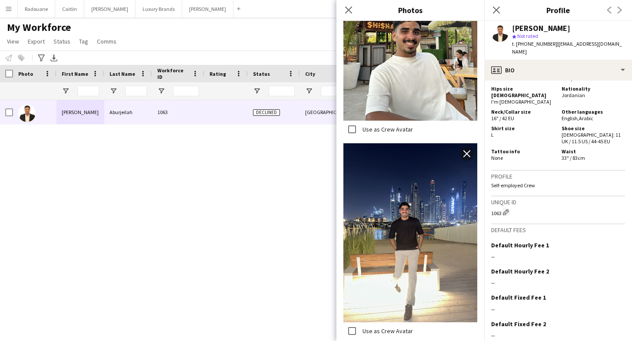
scroll to position [559, 0]
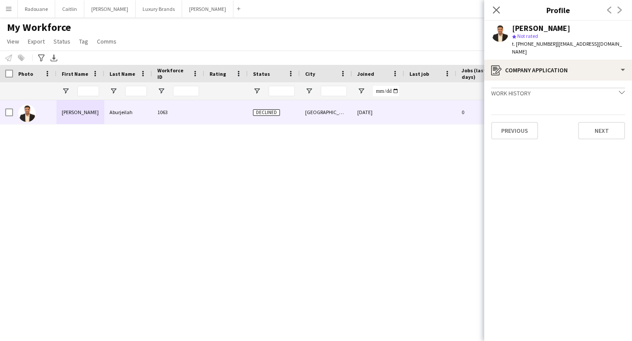
click at [603, 134] on app-crew-profile-application "Work history chevron-down Show caller [GEOGRAPHIC_DATA] [DATE] — [DATE] • 0 yr …" at bounding box center [558, 210] width 148 height 260
click at [602, 127] on button "Next" at bounding box center [601, 130] width 47 height 17
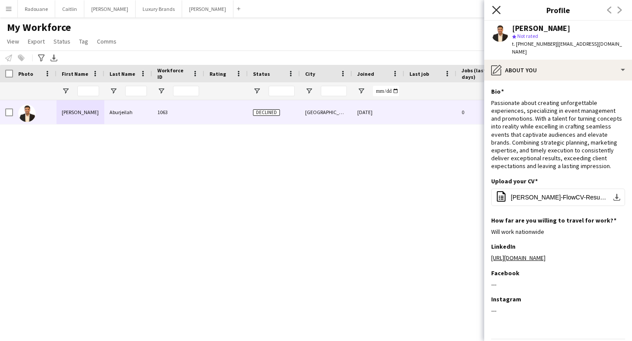
click at [498, 7] on icon "Close pop-in" at bounding box center [496, 10] width 8 height 8
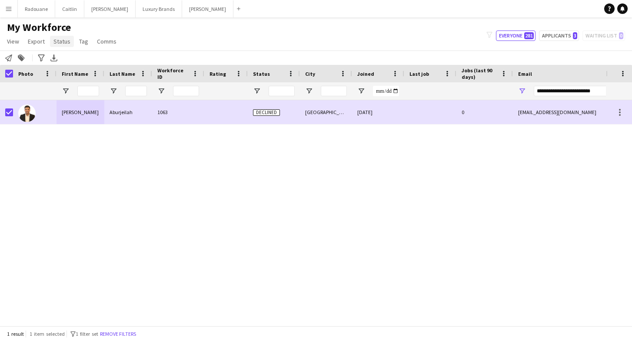
click at [65, 43] on span "Status" at bounding box center [61, 41] width 17 height 8
click at [65, 62] on span "Edit" at bounding box center [62, 60] width 10 height 8
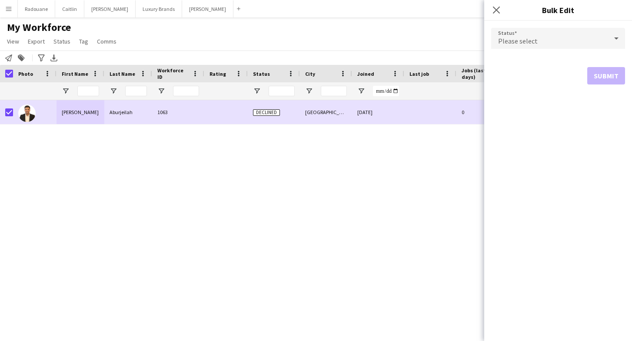
click at [564, 35] on div "Please select" at bounding box center [549, 38] width 117 height 21
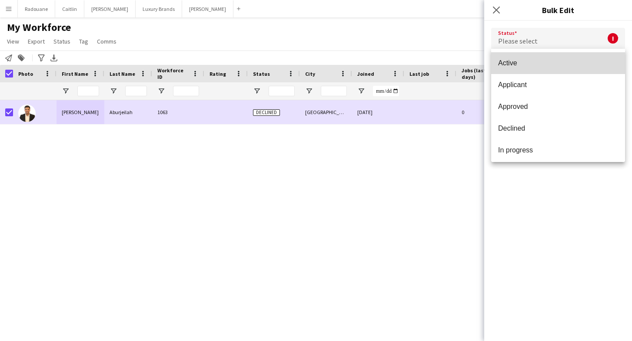
click at [526, 58] on mat-option "Active" at bounding box center [558, 63] width 134 height 22
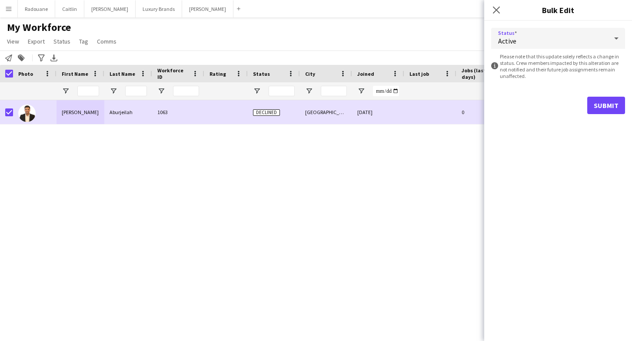
click at [611, 101] on button "Submit" at bounding box center [607, 105] width 38 height 17
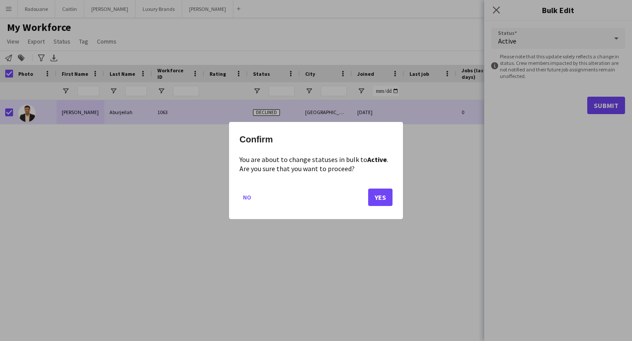
click at [386, 200] on button "Yes" at bounding box center [380, 196] width 24 height 17
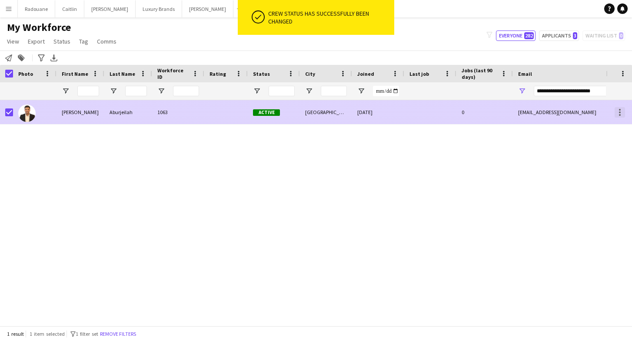
click at [618, 110] on div at bounding box center [620, 112] width 10 height 10
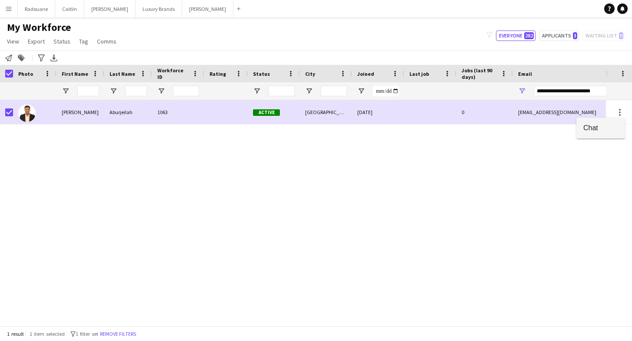
click at [601, 127] on span "Chat" at bounding box center [601, 128] width 35 height 8
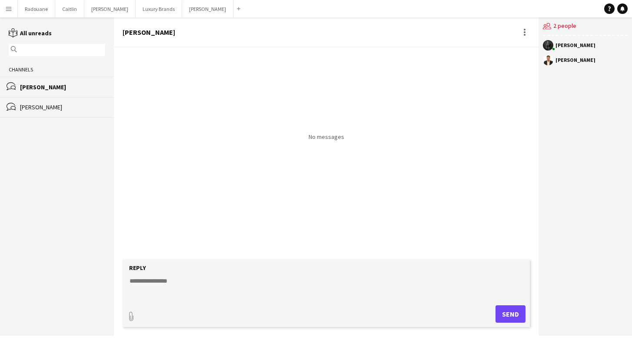
click at [187, 283] on textarea at bounding box center [328, 287] width 399 height 23
type textarea "**********"
click at [506, 313] on button "Send" at bounding box center [511, 313] width 30 height 17
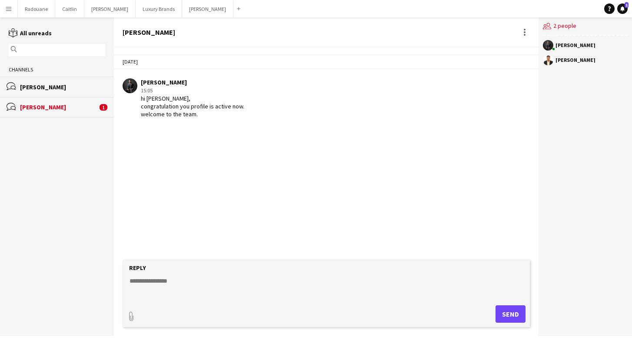
click at [37, 112] on div "bubbles [PERSON_NAME] 1" at bounding box center [57, 107] width 114 height 20
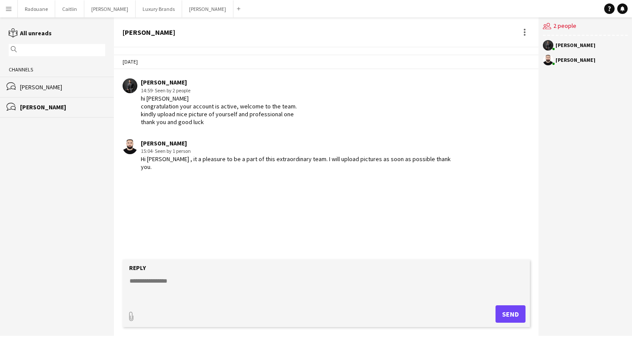
click at [16, 10] on button "Menu" at bounding box center [8, 8] width 17 height 17
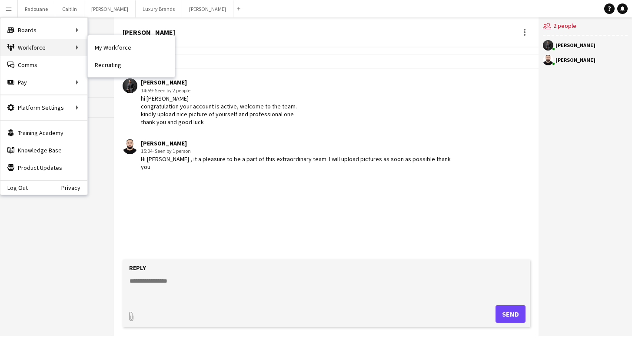
click at [42, 51] on div "Workforce Workforce" at bounding box center [43, 47] width 87 height 17
click at [113, 65] on link "Recruiting" at bounding box center [131, 64] width 87 height 17
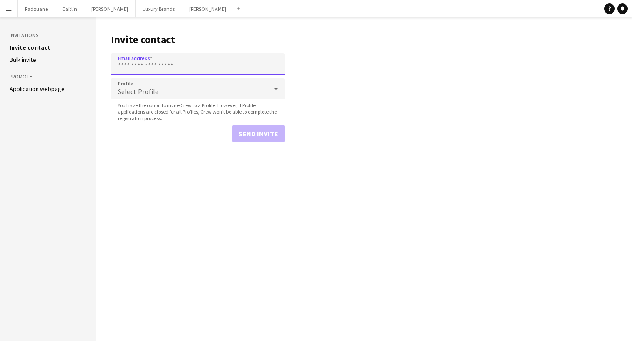
click at [144, 62] on input "Email address" at bounding box center [198, 64] width 174 height 22
type input "**********"
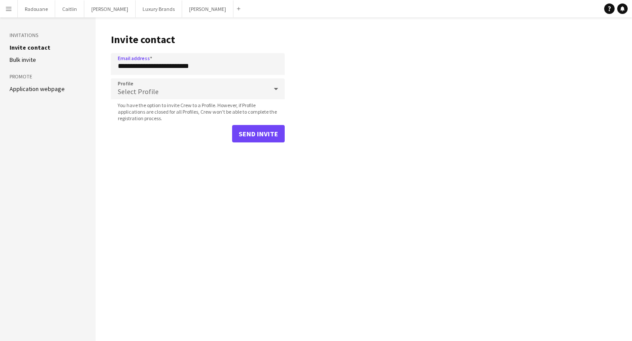
click at [245, 137] on button "Send invite" at bounding box center [258, 133] width 53 height 17
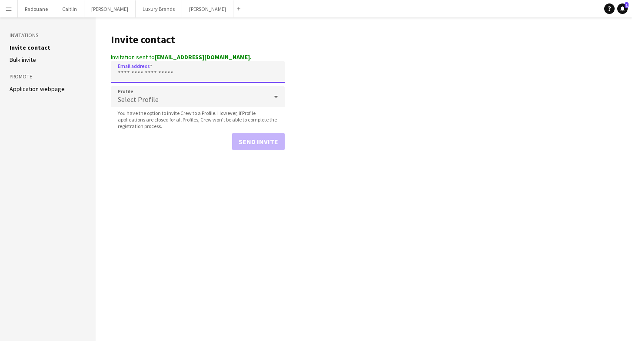
click at [164, 77] on input "Email address" at bounding box center [198, 72] width 174 height 22
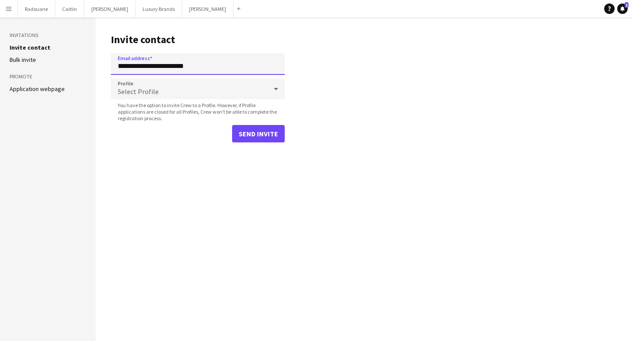
type input "**********"
click at [244, 135] on button "Send invite" at bounding box center [258, 133] width 53 height 17
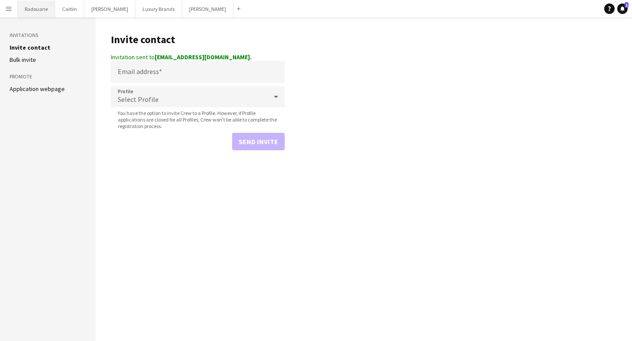
click at [37, 10] on button "Radouane Close" at bounding box center [36, 8] width 37 height 17
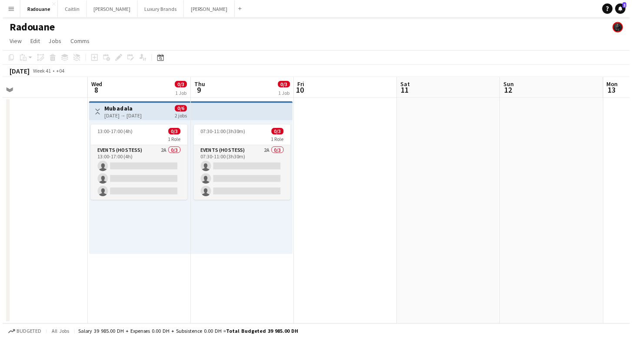
scroll to position [0, 331]
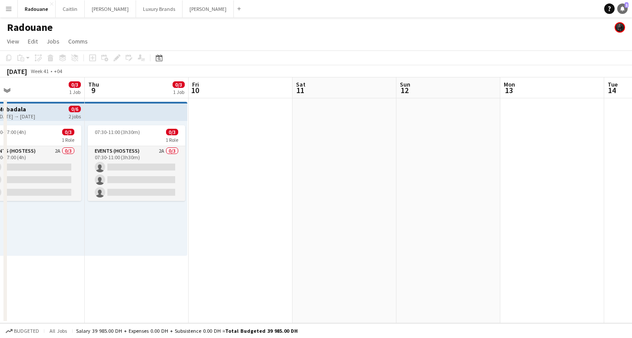
click at [625, 10] on icon "Notifications" at bounding box center [622, 8] width 5 height 5
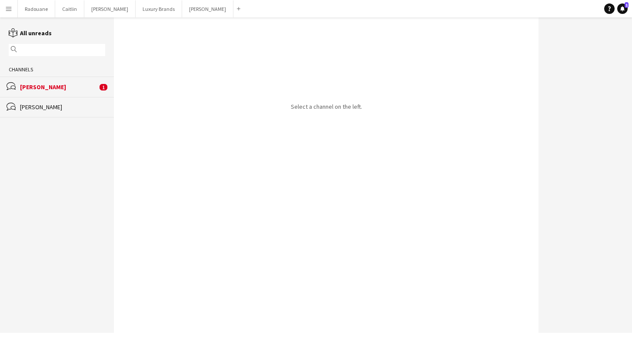
click at [70, 89] on div "[PERSON_NAME]" at bounding box center [58, 87] width 77 height 8
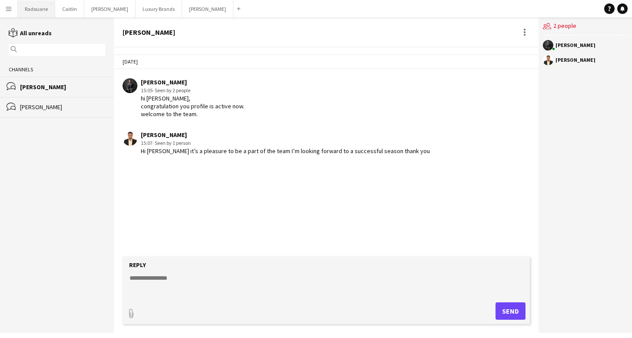
click at [33, 10] on button "Radouane Close" at bounding box center [36, 8] width 37 height 17
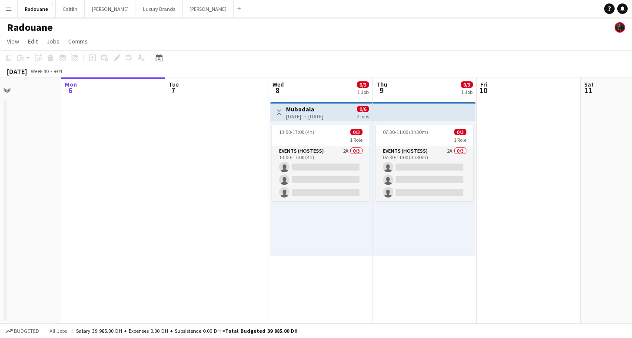
scroll to position [0, 359]
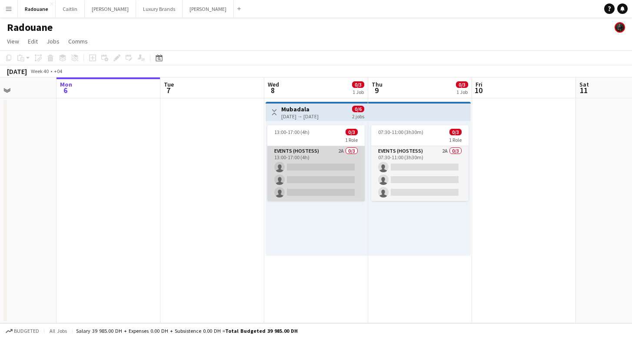
click at [331, 167] on app-card-role "Events (Hostess) 2A 0/3 13:00-17:00 (4h) single-neutral-actions single-neutral-…" at bounding box center [315, 173] width 97 height 55
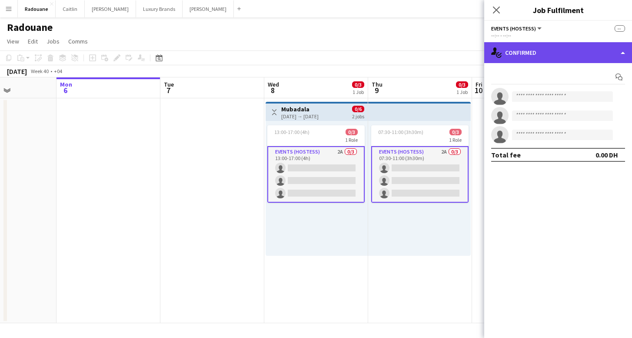
click at [565, 52] on div "single-neutral-actions-check-2 Confirmed" at bounding box center [558, 52] width 148 height 21
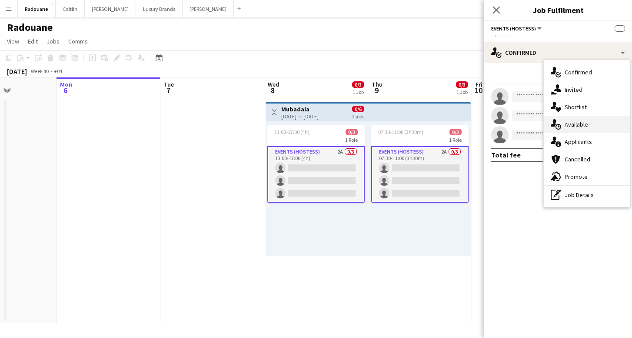
click at [574, 124] on span "Available" at bounding box center [576, 124] width 23 height 8
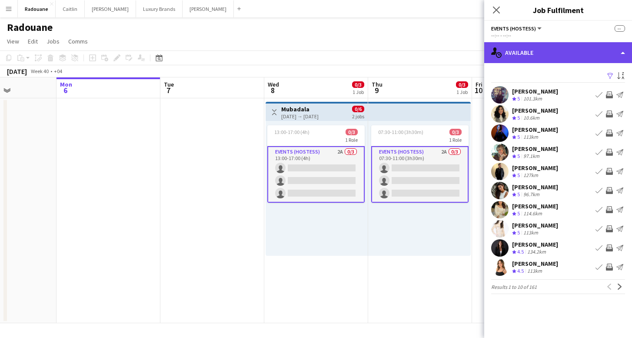
click at [571, 55] on div "single-neutral-actions-upload Available" at bounding box center [558, 52] width 148 height 21
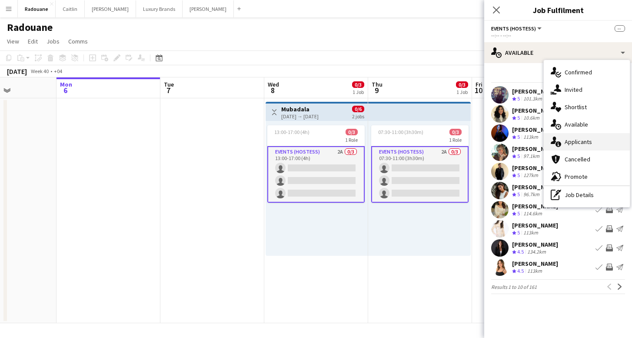
click at [578, 140] on span "Applicants" at bounding box center [578, 142] width 27 height 8
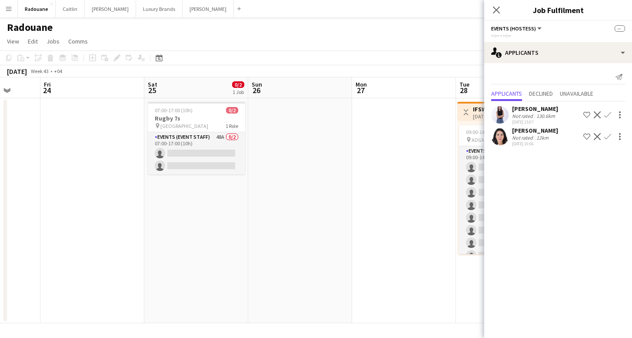
scroll to position [0, 377]
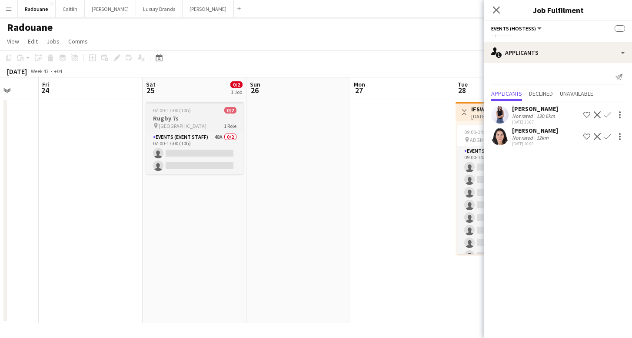
click at [186, 116] on h3 "Rugby 7s" at bounding box center [194, 118] width 97 height 8
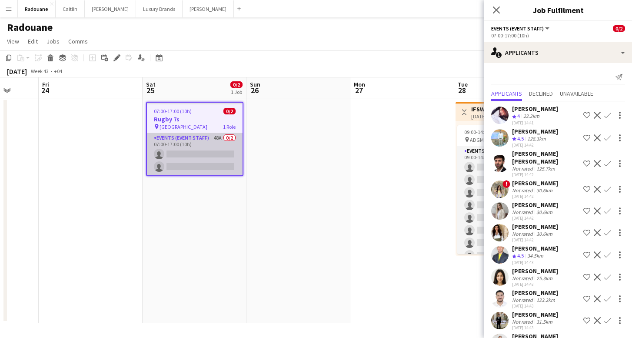
click at [218, 158] on app-card-role "Events (Event Staff) 48A 0/2 07:00-17:00 (10h) single-neutral-actions single-ne…" at bounding box center [195, 154] width 96 height 42
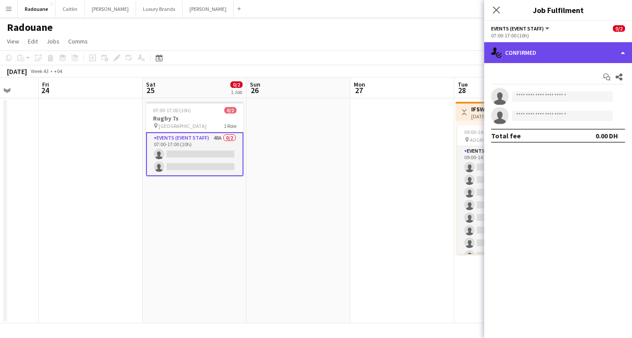
click at [606, 53] on div "single-neutral-actions-check-2 Confirmed" at bounding box center [558, 52] width 148 height 21
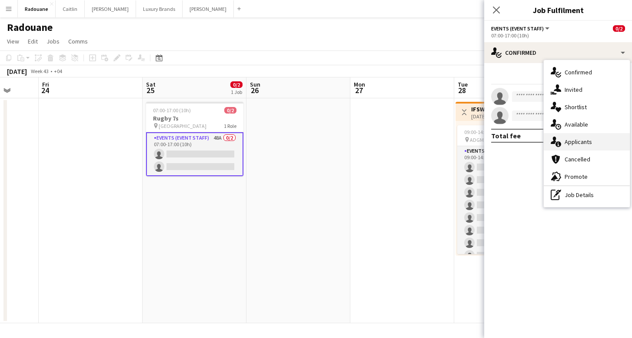
click at [580, 142] on span "Applicants" at bounding box center [578, 142] width 27 height 8
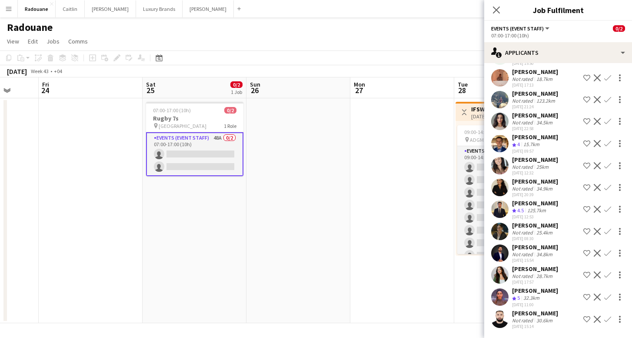
scroll to position [0, 0]
click at [506, 316] on app-user-avatar at bounding box center [499, 319] width 17 height 17
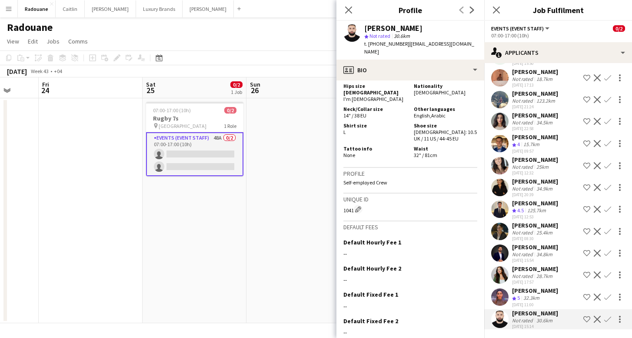
scroll to position [534, 0]
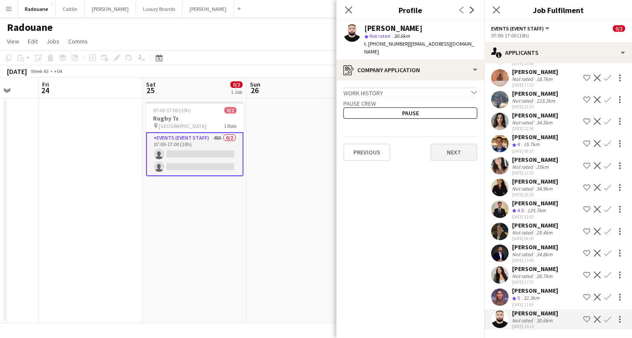
click at [446, 144] on button "Next" at bounding box center [454, 152] width 47 height 17
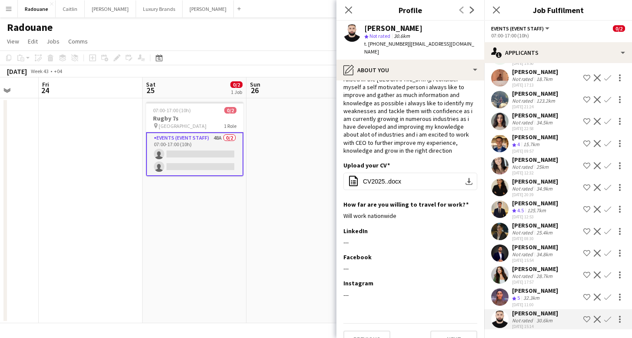
scroll to position [30, 0]
click at [451, 331] on button "Next" at bounding box center [454, 339] width 47 height 17
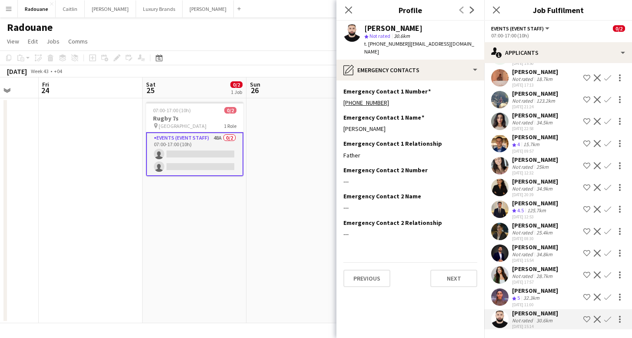
scroll to position [0, 0]
click at [443, 270] on button "Next" at bounding box center [454, 278] width 47 height 17
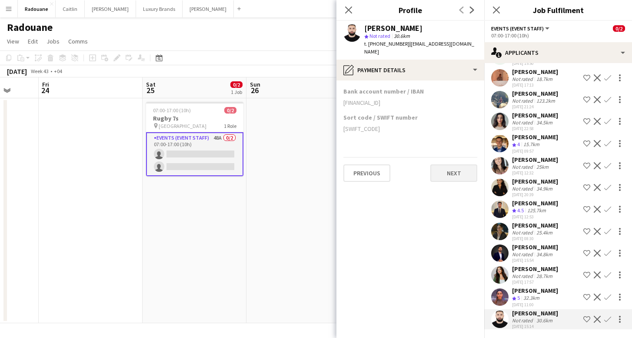
click at [448, 164] on button "Next" at bounding box center [454, 172] width 47 height 17
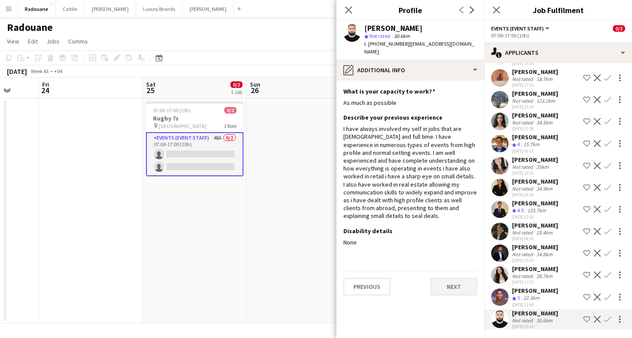
click at [449, 278] on button "Next" at bounding box center [454, 286] width 47 height 17
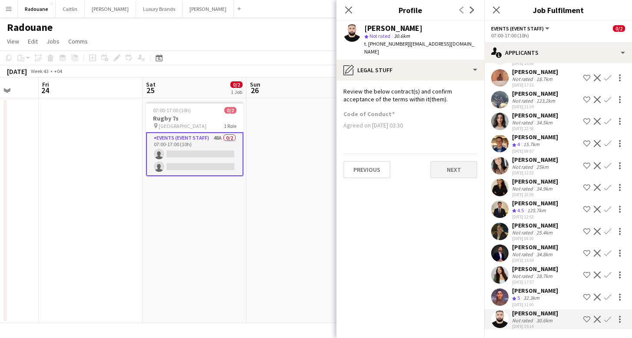
click at [448, 161] on button "Next" at bounding box center [454, 169] width 47 height 17
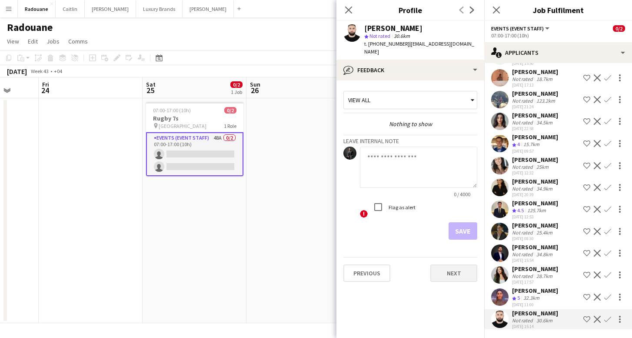
click at [461, 267] on button "Next" at bounding box center [454, 272] width 47 height 17
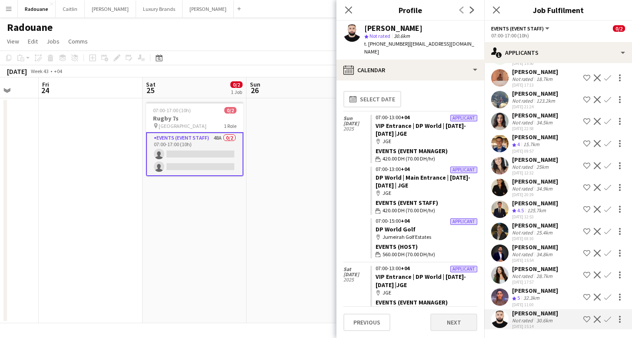
click at [462, 323] on button "Next" at bounding box center [454, 322] width 47 height 17
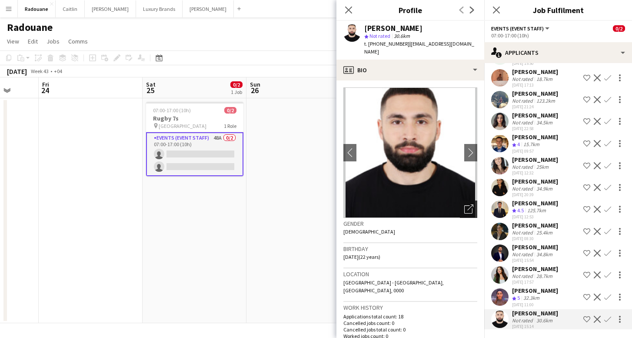
click at [468, 204] on icon "Open photos pop-in" at bounding box center [468, 208] width 9 height 9
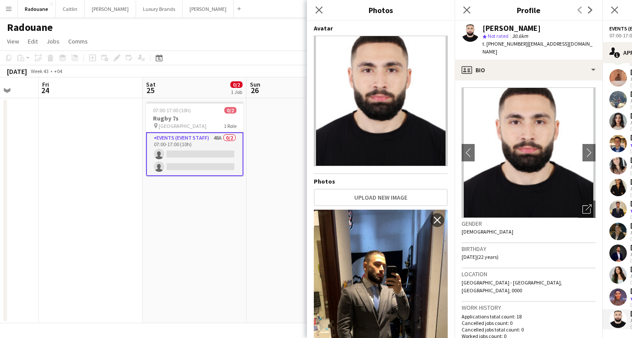
click at [284, 183] on app-date-cell at bounding box center [299, 210] width 104 height 225
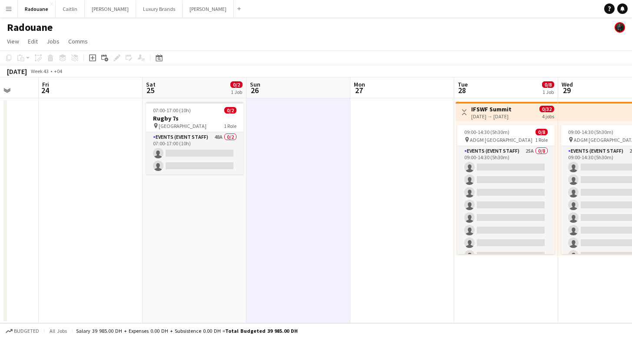
click at [374, 172] on app-date-cell at bounding box center [403, 210] width 104 height 225
